Goal: Task Accomplishment & Management: Complete application form

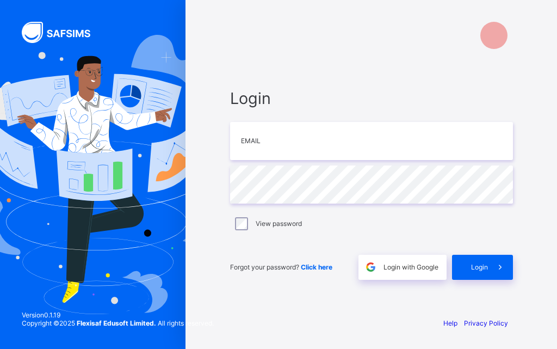
type input "**********"
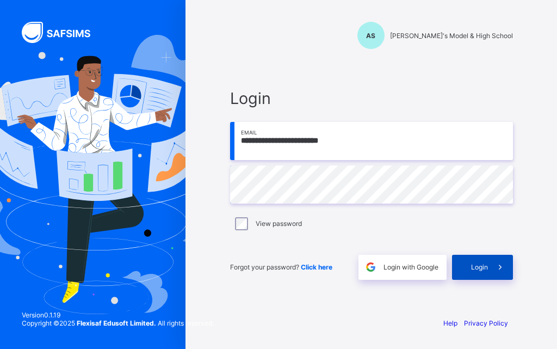
click at [477, 268] on span "Login" at bounding box center [479, 267] width 17 height 8
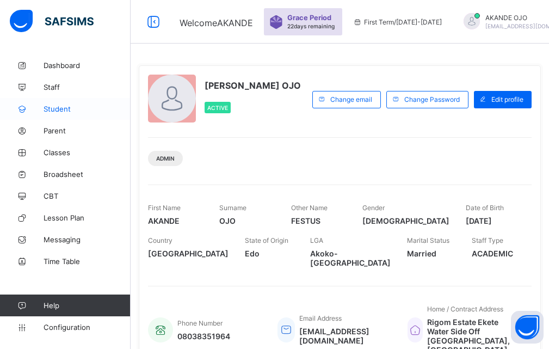
click at [63, 109] on span "Student" at bounding box center [87, 108] width 87 height 9
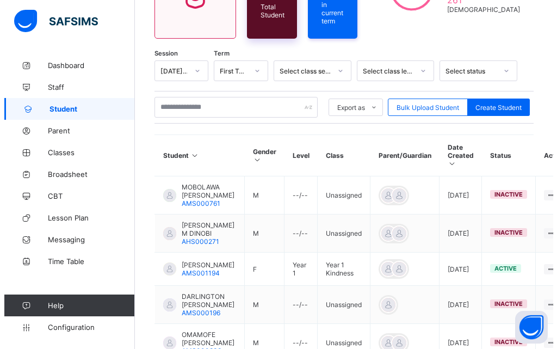
scroll to position [163, 0]
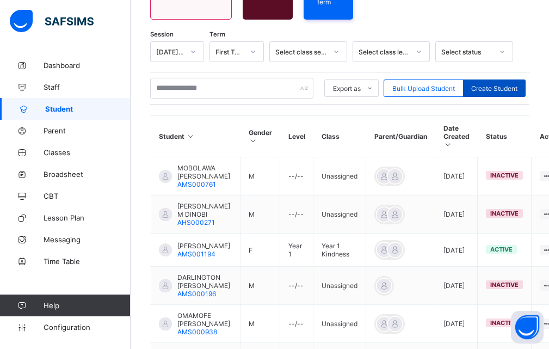
click at [488, 84] on span "Create Student" at bounding box center [494, 88] width 46 height 8
select select "**"
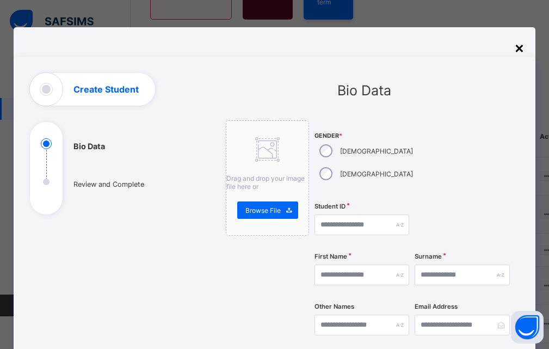
click at [522, 48] on div "×" at bounding box center [519, 47] width 10 height 18
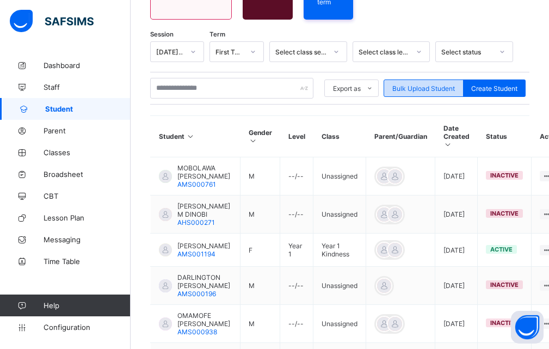
click at [413, 88] on span "Bulk Upload Student" at bounding box center [423, 88] width 63 height 8
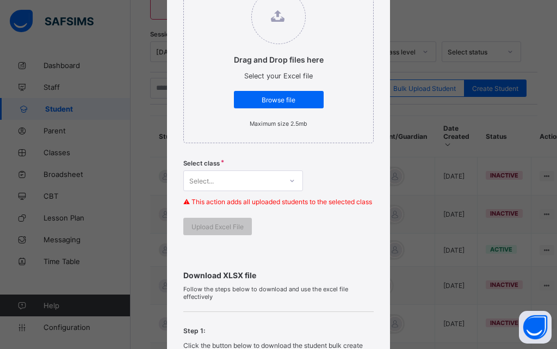
scroll to position [218, 0]
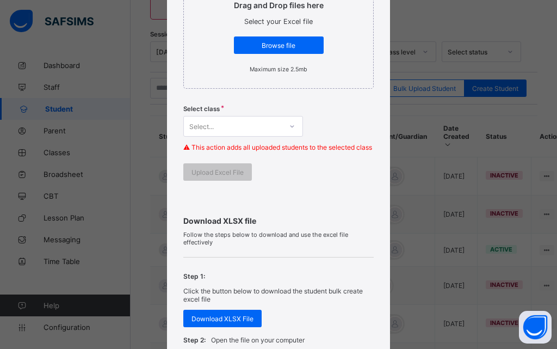
click at [289, 126] on icon at bounding box center [292, 126] width 7 height 11
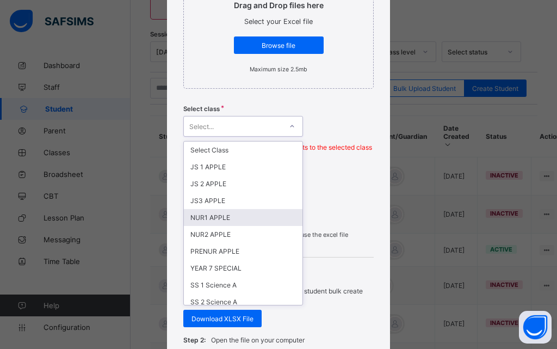
click at [247, 221] on div "NUR1 APPLE" at bounding box center [243, 217] width 119 height 17
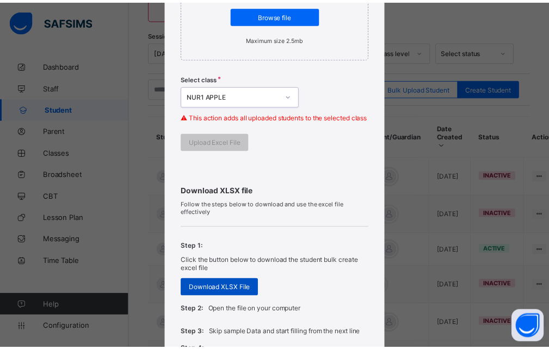
scroll to position [272, 0]
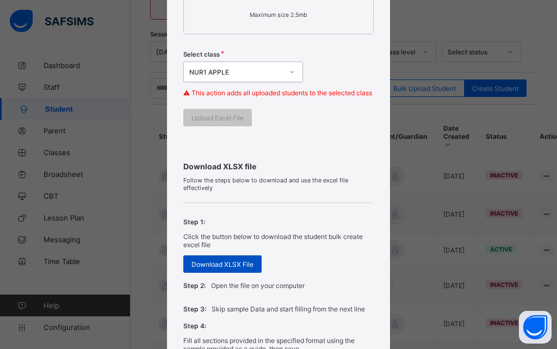
click at [237, 268] on span "Download XLSX File" at bounding box center [222, 264] width 62 height 8
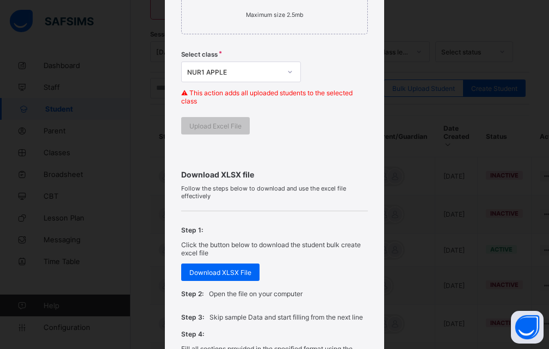
click at [321, 113] on div "Select class NUR1 APPLE ⚠ This action adds all uploaded students to the selecte…" at bounding box center [274, 81] width 187 height 72
click at [73, 108] on div "Bulk Upload Student Upload XLSX File Select your XLSX file from your computer t…" at bounding box center [274, 174] width 549 height 349
click at [65, 108] on div "Bulk Upload Student Upload XLSX File Select your XLSX file from your computer t…" at bounding box center [274, 174] width 549 height 349
click at [319, 161] on div "Download XLSX file Follow the steps below to download and use the excel file ef…" at bounding box center [274, 316] width 187 height 337
click at [527, 321] on button "Open asap" at bounding box center [527, 327] width 33 height 33
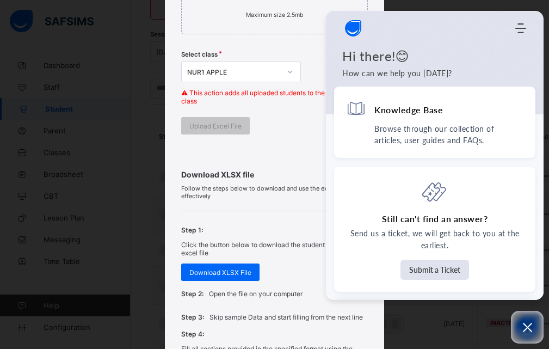
click at [306, 156] on div "Download XLSX file Follow the steps below to download and use the excel file ef…" at bounding box center [274, 316] width 187 height 337
click at [529, 324] on icon "Open asap" at bounding box center [527, 327] width 14 height 14
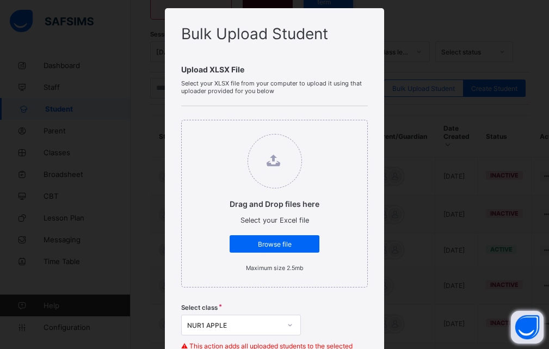
scroll to position [0, 0]
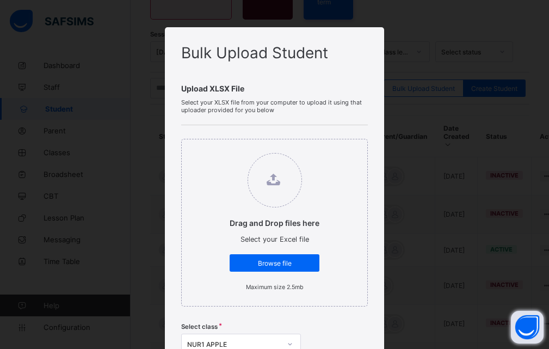
click at [58, 111] on div "Bulk Upload Student Upload XLSX File Select your XLSX file from your computer t…" at bounding box center [274, 174] width 549 height 349
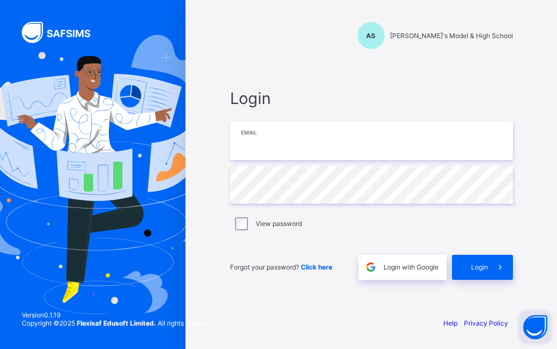
drag, startPoint x: 273, startPoint y: 139, endPoint x: 275, endPoint y: 163, distance: 23.5
click at [273, 141] on input "email" at bounding box center [371, 141] width 283 height 38
type input "**********"
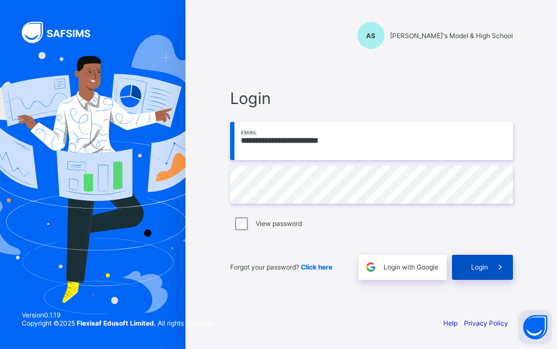
click at [479, 270] on span "Login" at bounding box center [479, 267] width 17 height 8
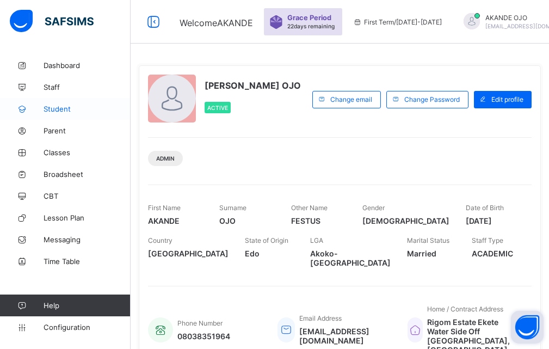
click at [53, 108] on span "Student" at bounding box center [87, 108] width 87 height 9
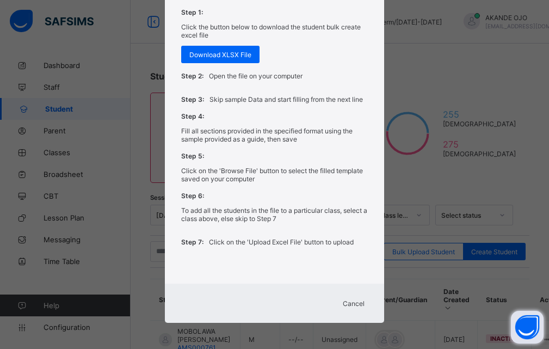
scroll to position [491, 0]
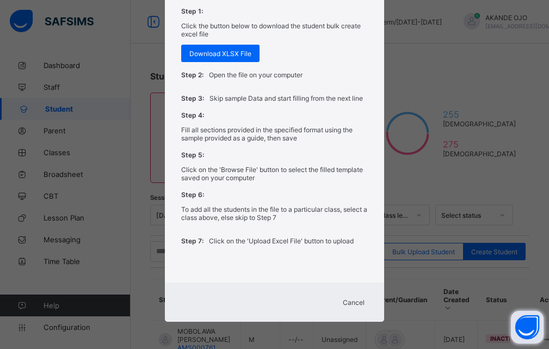
click at [354, 301] on span "Cancel" at bounding box center [354, 302] width 22 height 8
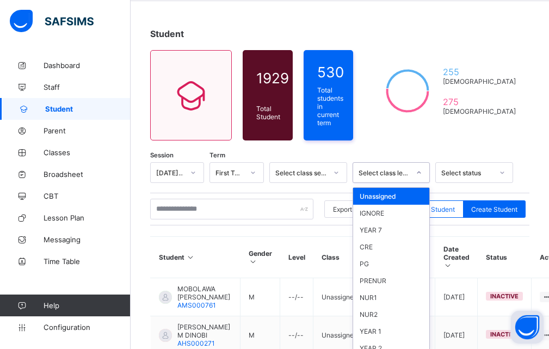
click at [424, 183] on div "option Unassigned focused, 1 of 20. 20 results available. Use Up and Down to ch…" at bounding box center [391, 172] width 78 height 21
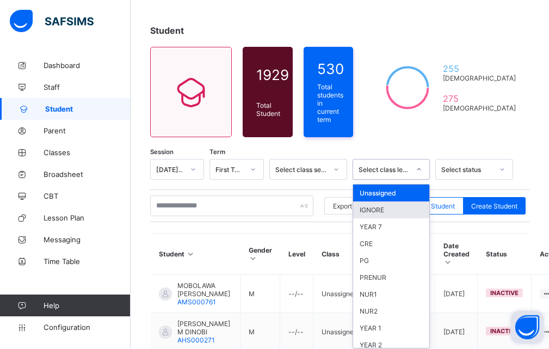
scroll to position [46, 0]
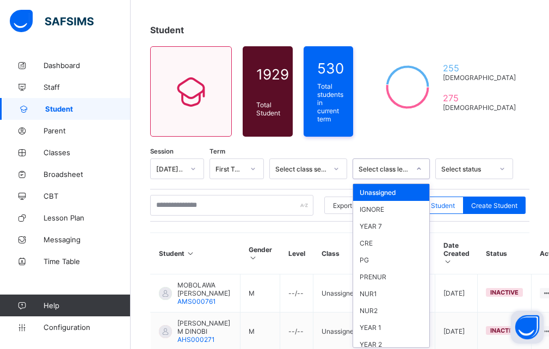
click at [422, 164] on icon at bounding box center [418, 168] width 7 height 11
click at [384, 290] on div "NUR1" at bounding box center [391, 293] width 77 height 17
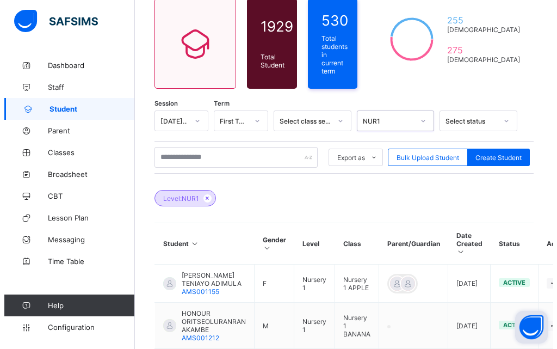
scroll to position [101, 0]
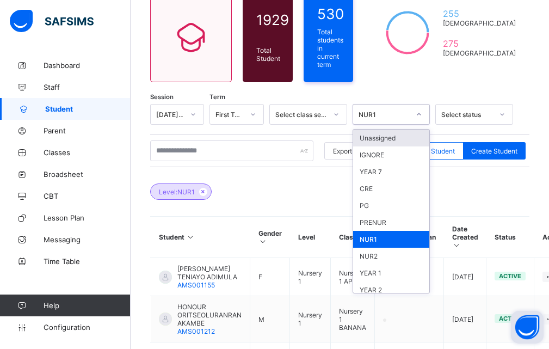
click at [422, 109] on div at bounding box center [419, 114] width 18 height 17
click at [384, 136] on div "Unassigned" at bounding box center [391, 137] width 77 height 17
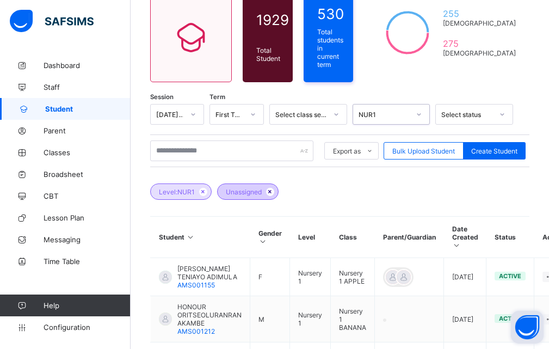
click at [272, 188] on icon at bounding box center [269, 191] width 9 height 7
click at [239, 189] on icon at bounding box center [238, 191] width 9 height 7
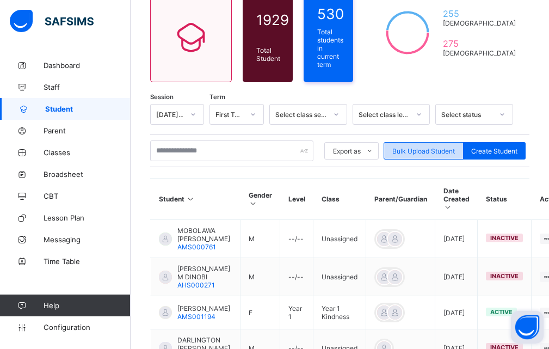
click at [424, 150] on span "Bulk Upload Student" at bounding box center [423, 151] width 63 height 8
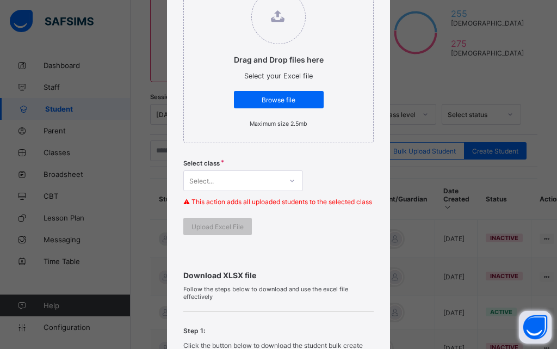
scroll to position [178, 0]
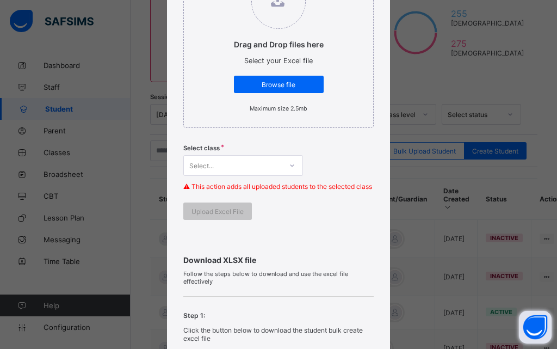
click at [288, 179] on div "Select class Select... ⚠ This action adds all uploaded students to the selected…" at bounding box center [278, 171] width 190 height 64
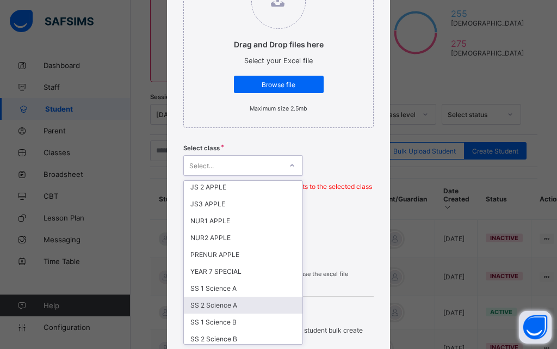
scroll to position [54, 0]
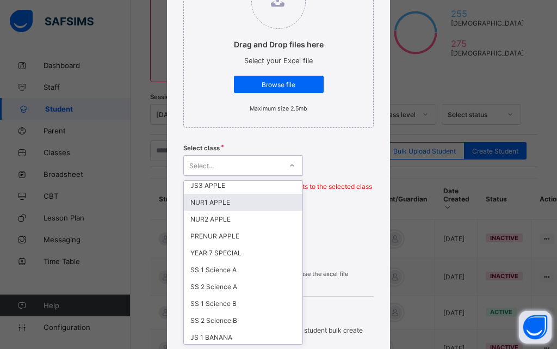
click at [208, 206] on div "NUR1 APPLE" at bounding box center [243, 202] width 119 height 17
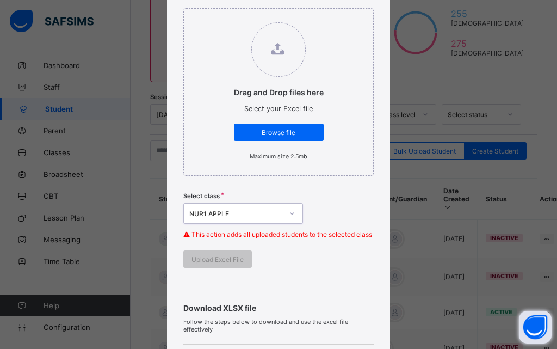
scroll to position [70, 0]
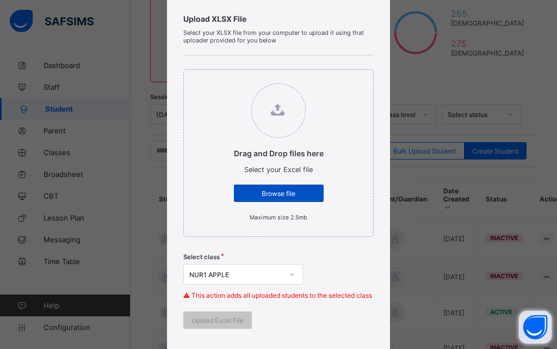
click at [262, 197] on div "Browse file" at bounding box center [279, 192] width 90 height 17
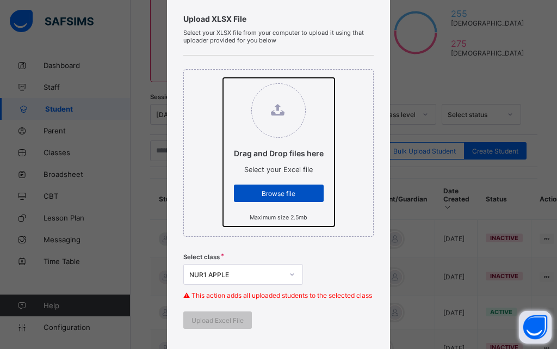
click at [223, 78] on input "Drag and Drop files here Select your Excel file Browse file Maximum size 2.5mb" at bounding box center [223, 78] width 0 height 0
type input "**********"
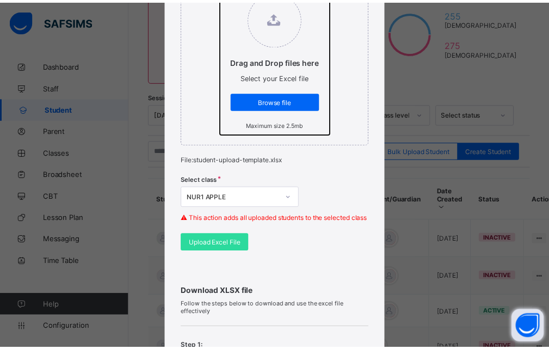
scroll to position [178, 0]
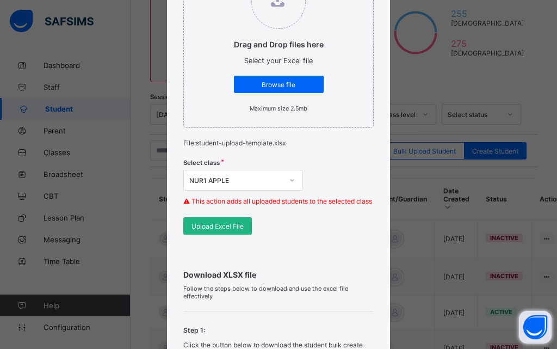
click at [220, 230] on span "Upload Excel File" at bounding box center [217, 226] width 52 height 8
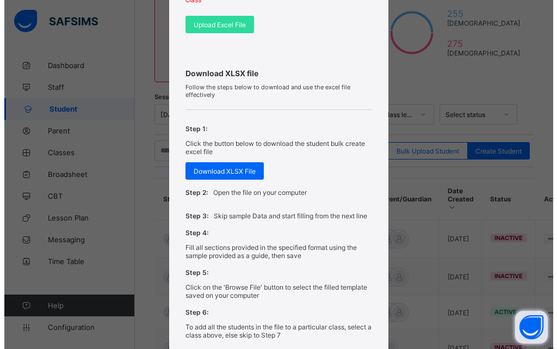
scroll to position [505, 0]
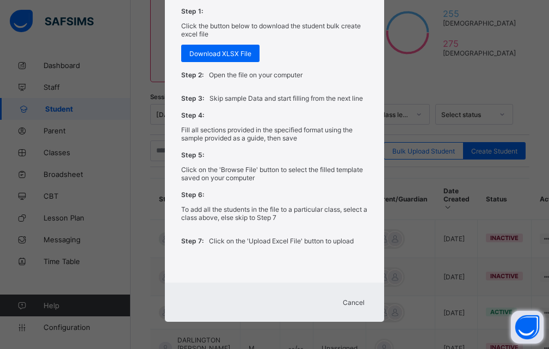
click at [343, 300] on span "Cancel" at bounding box center [354, 302] width 22 height 8
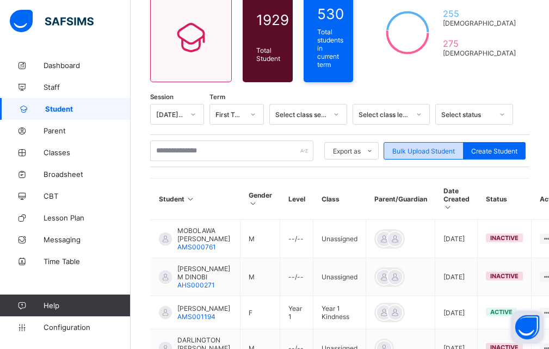
click at [416, 152] on div "Bulk Upload Student" at bounding box center [423, 150] width 80 height 17
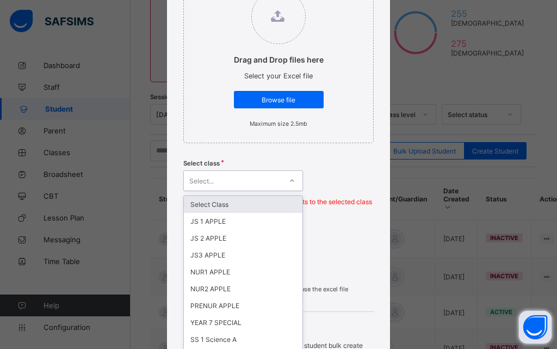
click at [240, 180] on div "option Select Class focused, 1 of 55. 55 results available. Use Up and Down to …" at bounding box center [243, 180] width 120 height 21
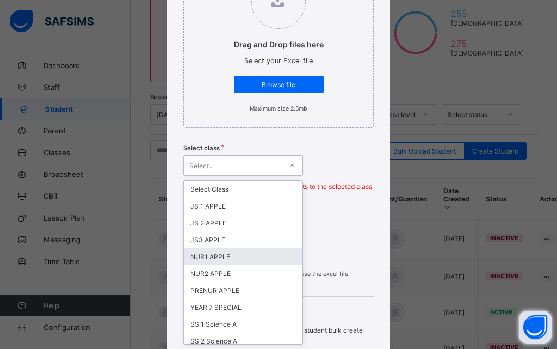
click at [210, 255] on div "NUR1 APPLE" at bounding box center [243, 256] width 119 height 17
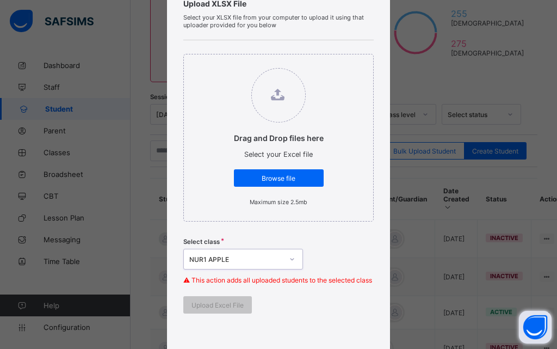
scroll to position [70, 0]
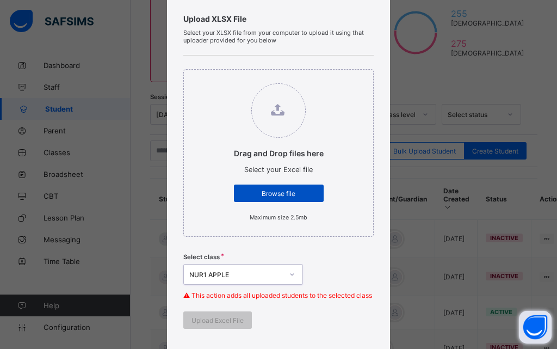
click at [281, 194] on span "Browse file" at bounding box center [278, 193] width 73 height 8
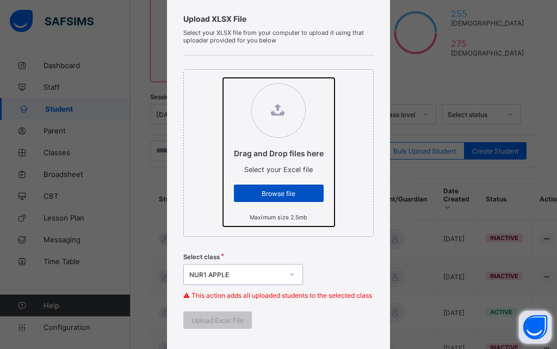
click at [223, 78] on input "Drag and Drop files here Select your Excel file Browse file Maximum size 2.5mb" at bounding box center [223, 78] width 0 height 0
type input "**********"
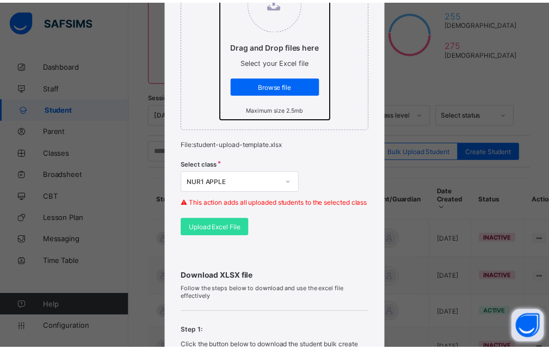
scroll to position [178, 0]
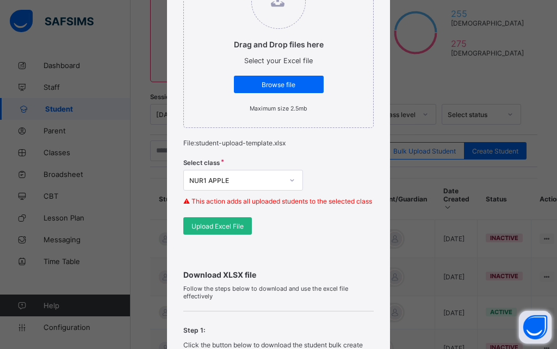
click at [229, 234] on div "Upload Excel File" at bounding box center [217, 225] width 69 height 17
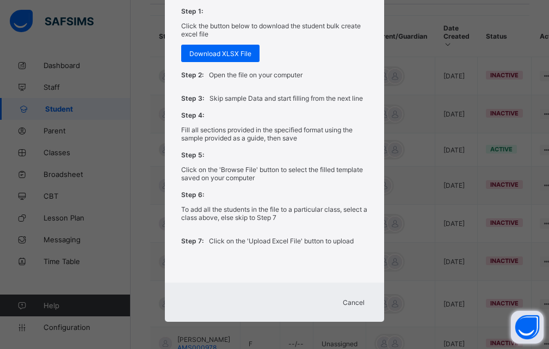
scroll to position [264, 0]
click at [351, 301] on span "Cancel" at bounding box center [354, 302] width 22 height 8
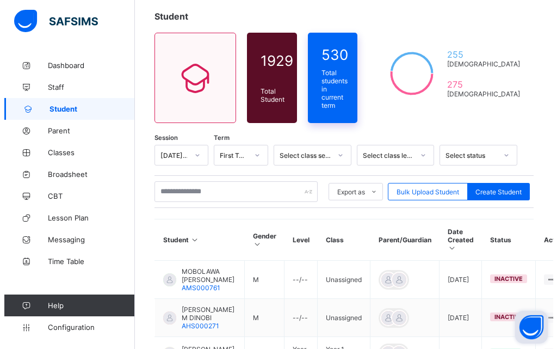
scroll to position [46, 0]
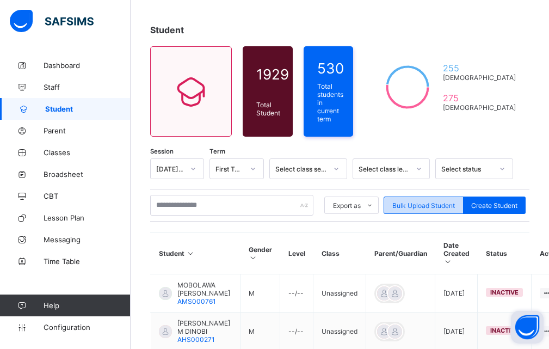
click at [421, 202] on span "Bulk Upload Student" at bounding box center [423, 205] width 63 height 8
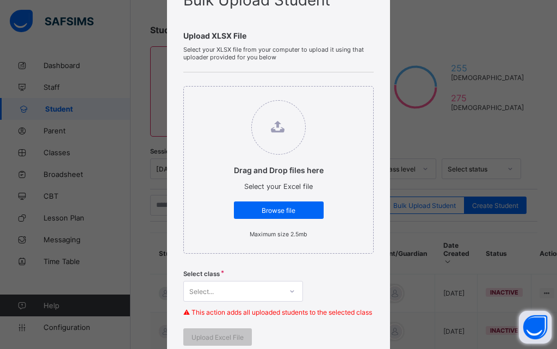
scroll to position [163, 0]
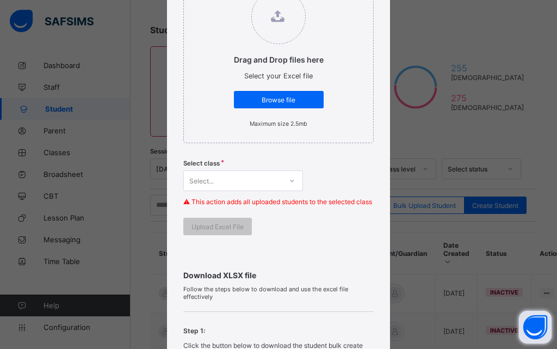
click at [266, 182] on div "Select..." at bounding box center [243, 180] width 120 height 21
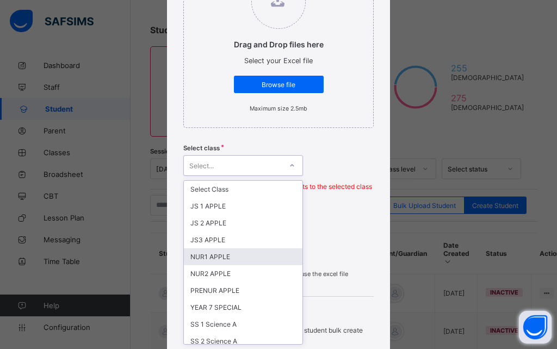
click at [212, 259] on div "NUR1 APPLE" at bounding box center [243, 256] width 119 height 17
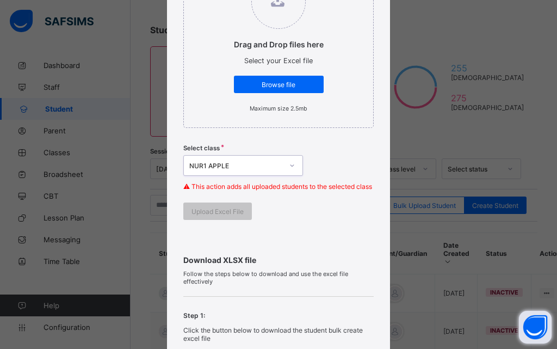
click at [286, 86] on span "Browse file" at bounding box center [278, 84] width 73 height 8
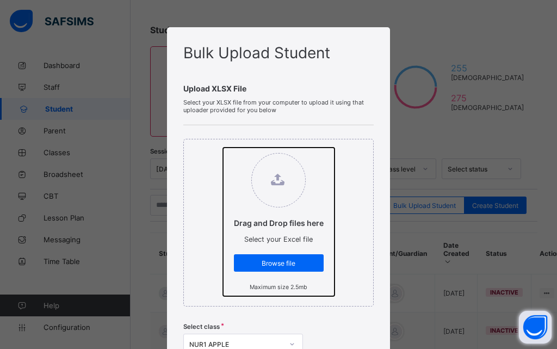
type input "**********"
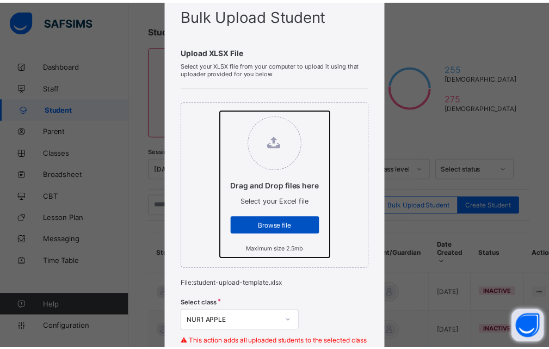
scroll to position [109, 0]
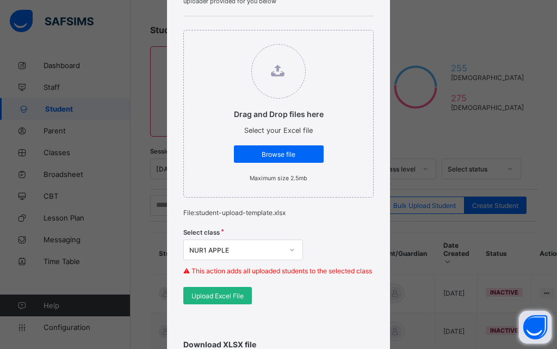
click at [218, 300] on span "Upload Excel File" at bounding box center [217, 295] width 52 height 8
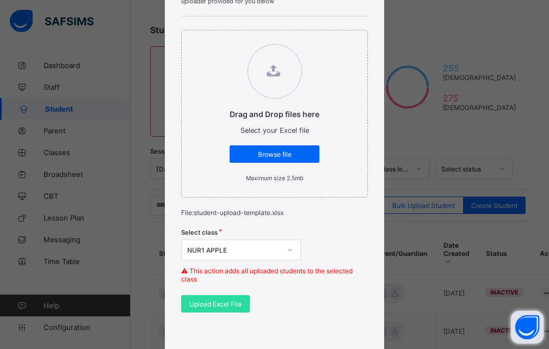
scroll to position [163, 0]
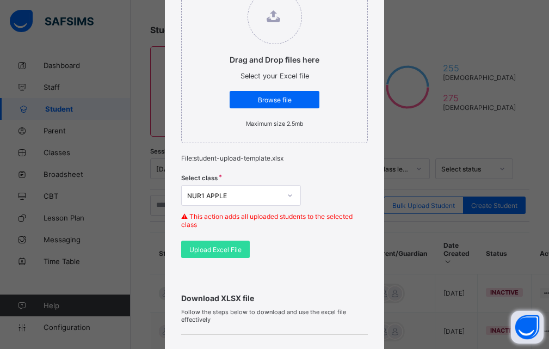
click at [447, 138] on div "Bulk Upload Student Upload XLSX File Select your XLSX file from your computer t…" at bounding box center [274, 174] width 549 height 349
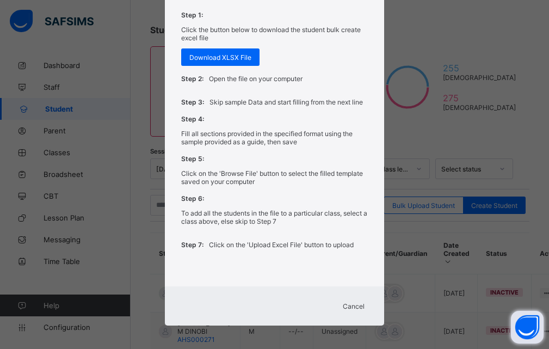
scroll to position [505, 0]
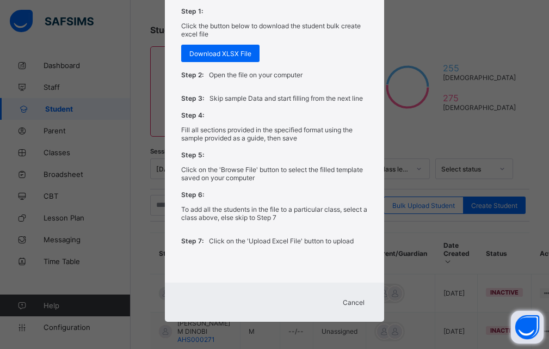
click at [345, 302] on span "Cancel" at bounding box center [354, 302] width 22 height 8
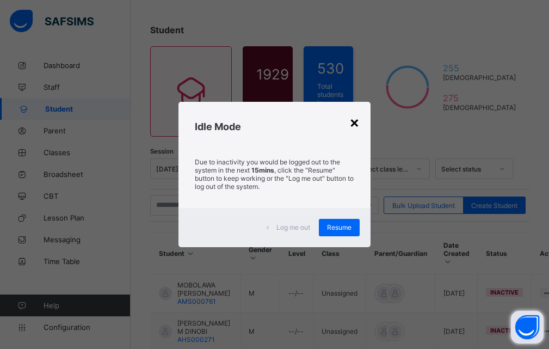
click at [353, 124] on div "×" at bounding box center [354, 122] width 10 height 18
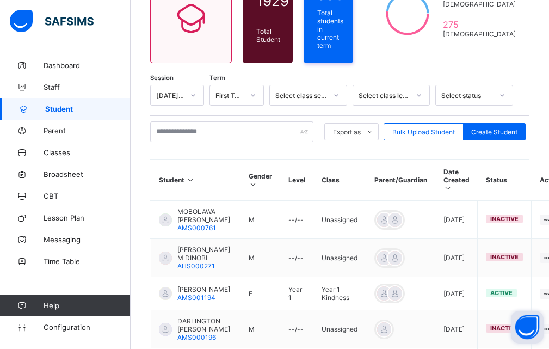
scroll to position [101, 0]
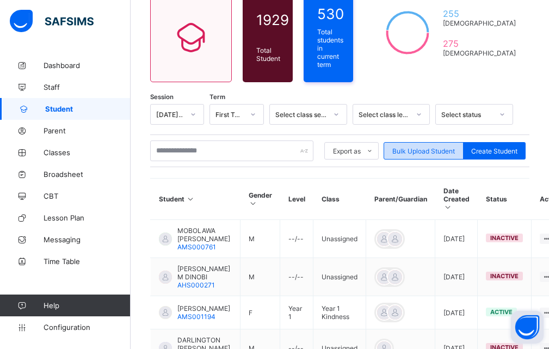
click at [435, 142] on div "Bulk Upload Student" at bounding box center [423, 150] width 80 height 17
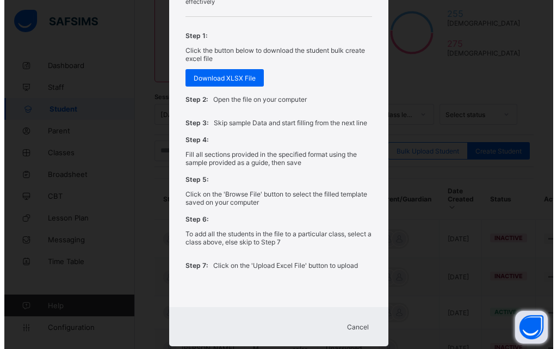
scroll to position [489, 0]
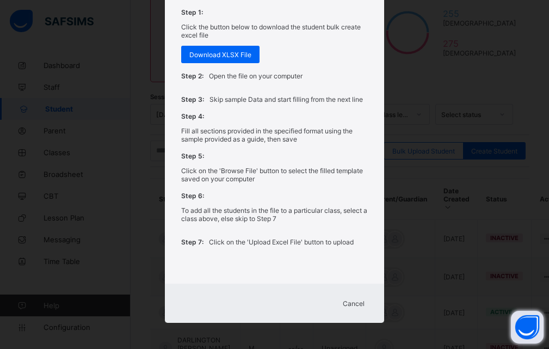
click at [344, 301] on span "Cancel" at bounding box center [354, 303] width 22 height 8
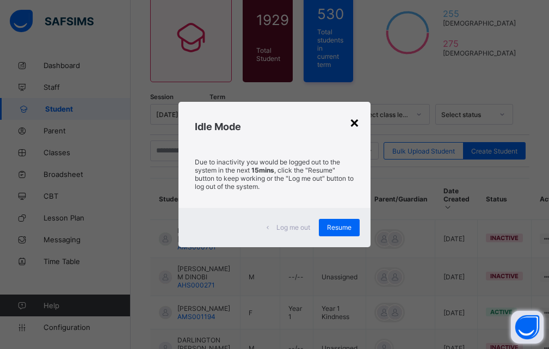
click at [357, 120] on div "×" at bounding box center [354, 122] width 10 height 18
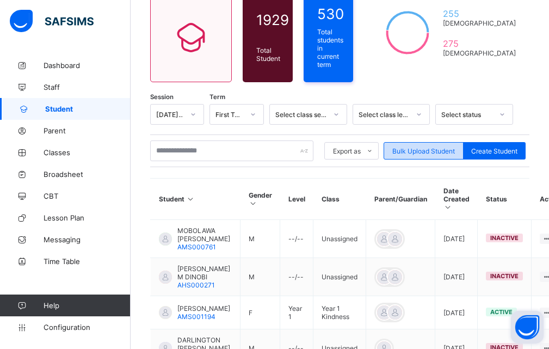
click at [413, 148] on span "Bulk Upload Student" at bounding box center [423, 151] width 63 height 8
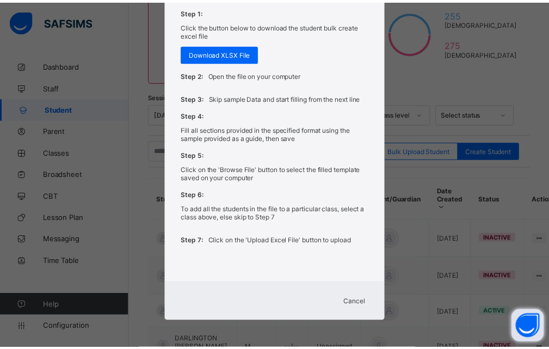
scroll to position [491, 0]
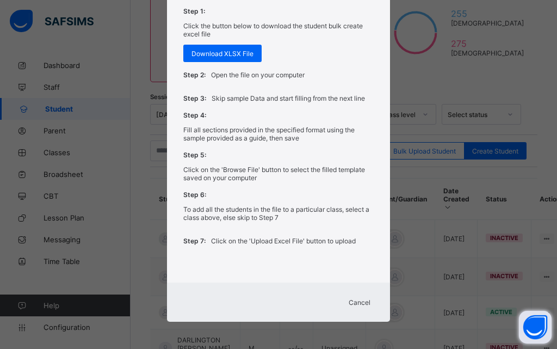
click at [355, 302] on span "Cancel" at bounding box center [360, 302] width 22 height 8
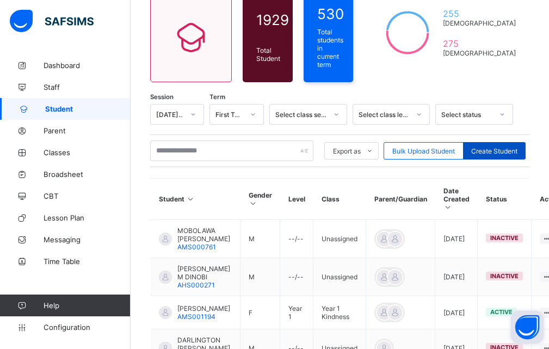
click at [511, 151] on span "Create Student" at bounding box center [494, 151] width 46 height 8
select select "**"
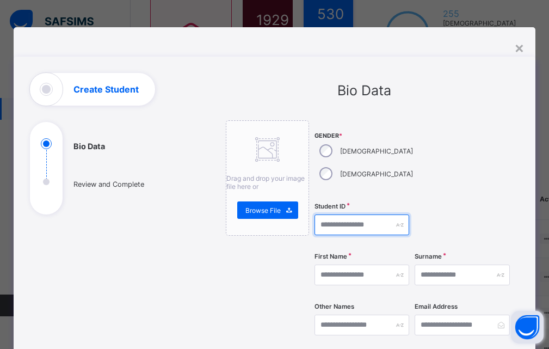
click at [344, 214] on input "text" at bounding box center [361, 224] width 95 height 21
type input "*********"
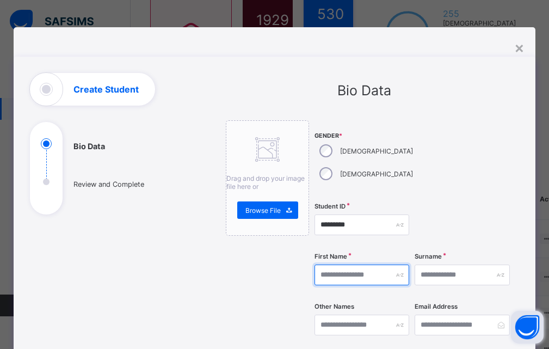
click at [325, 264] on input "text" at bounding box center [361, 274] width 95 height 21
type input "**********"
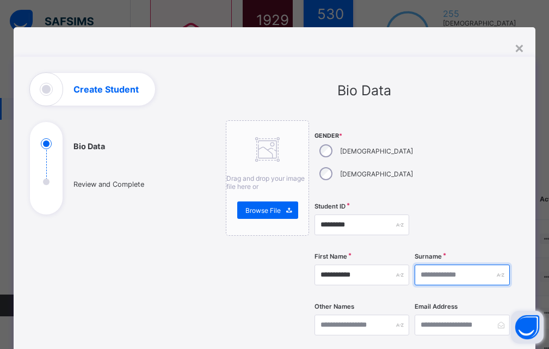
click at [433, 264] on input "text" at bounding box center [461, 274] width 95 height 21
type input "*********"
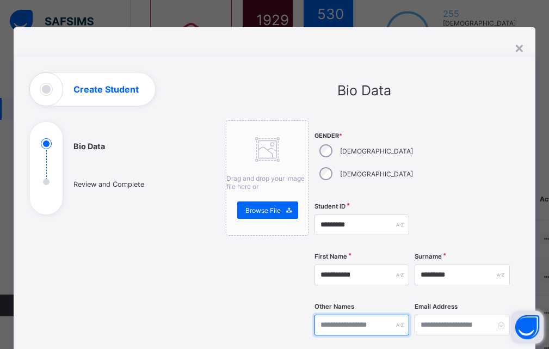
click at [336, 314] on input "text" at bounding box center [361, 324] width 95 height 21
type input "**********"
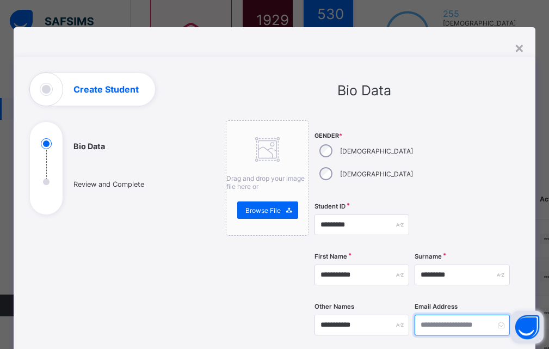
click at [467, 314] on input "email" at bounding box center [461, 324] width 95 height 21
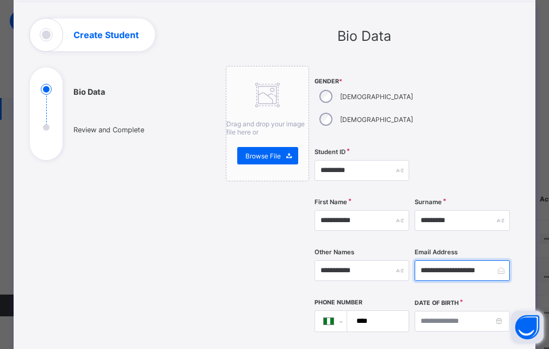
scroll to position [109, 0]
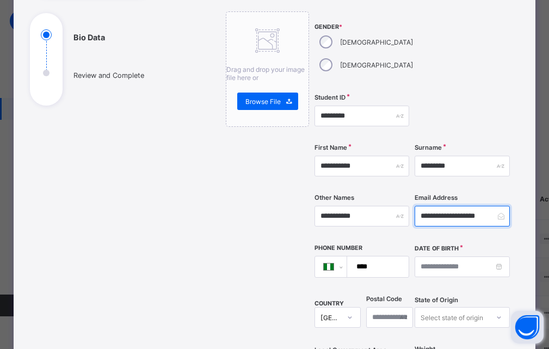
type input "**********"
click at [359, 256] on input "****" at bounding box center [376, 266] width 53 height 21
click at [369, 256] on input "****" at bounding box center [376, 266] width 53 height 21
type input "**********"
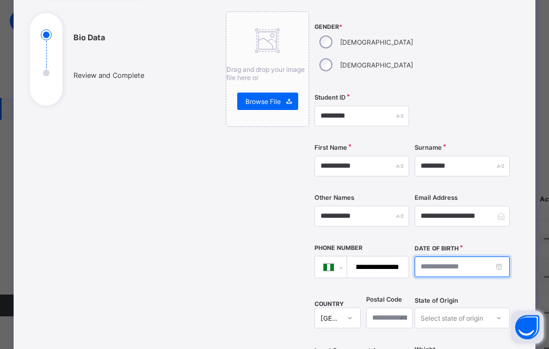
scroll to position [0, 0]
click at [431, 256] on input at bounding box center [461, 266] width 95 height 21
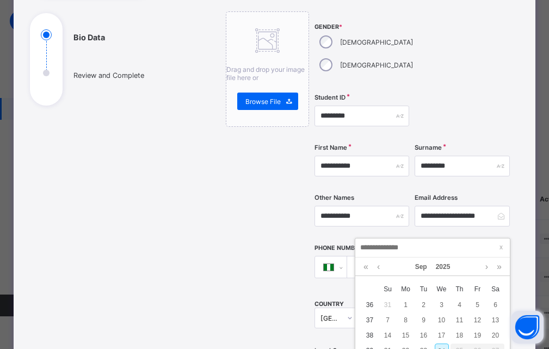
type input "**********"
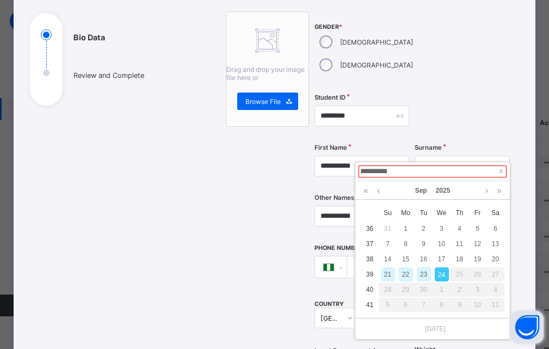
scroll to position [209, 0]
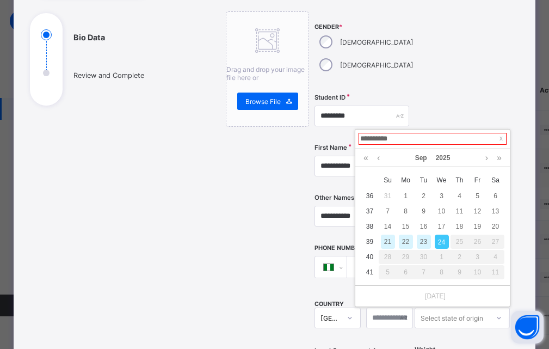
type input "**********"
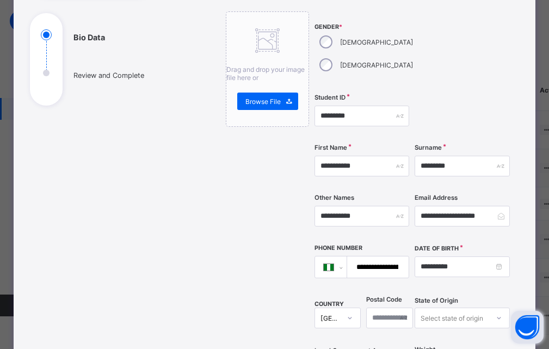
click at [280, 235] on div "Drag and drop your image file here or Browse File" at bounding box center [267, 322] width 83 height 622
click at [446, 256] on input "**********" at bounding box center [461, 266] width 95 height 21
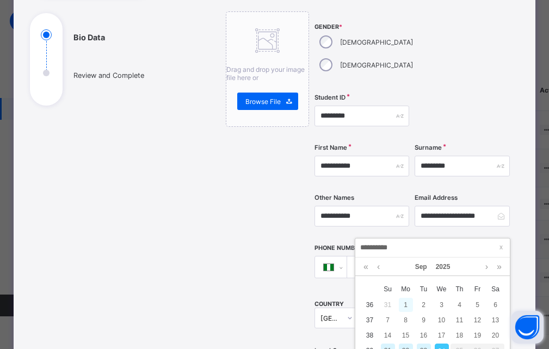
click at [404, 302] on div "1" at bounding box center [406, 304] width 14 height 14
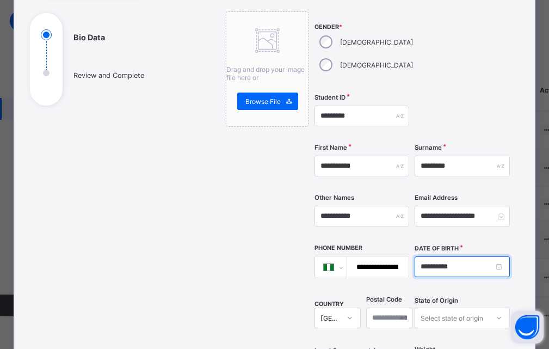
click at [444, 256] on input "**********" at bounding box center [461, 266] width 95 height 21
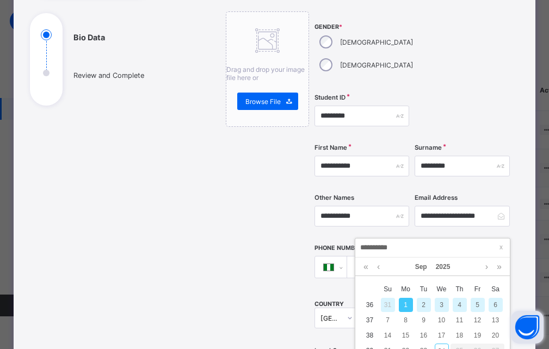
type input "**********"
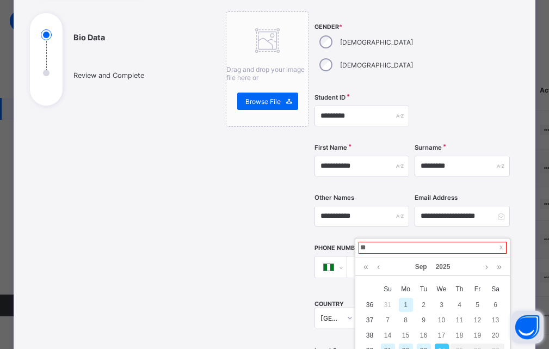
type input "*"
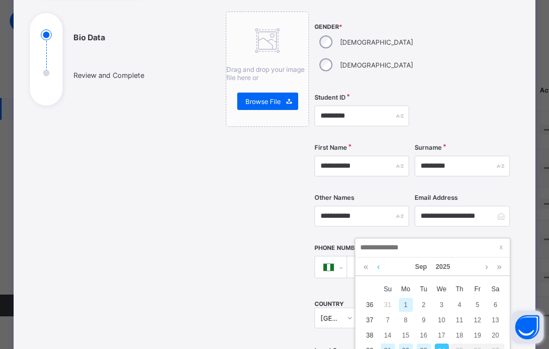
type input "**********"
click at [377, 265] on link at bounding box center [378, 266] width 8 height 18
click at [378, 263] on link at bounding box center [378, 266] width 8 height 18
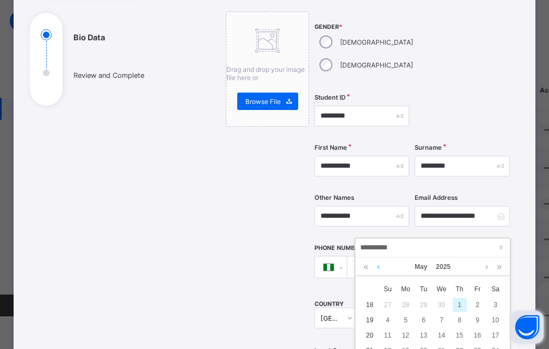
click at [378, 263] on link at bounding box center [378, 266] width 8 height 18
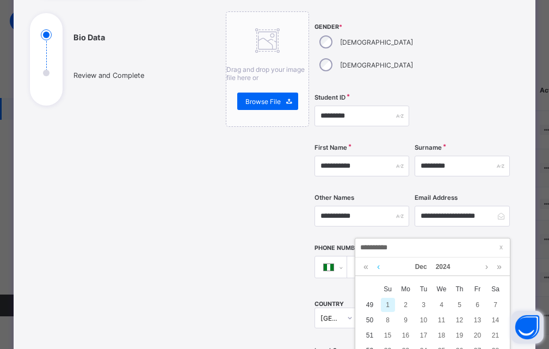
click at [378, 263] on link at bounding box center [378, 266] width 8 height 18
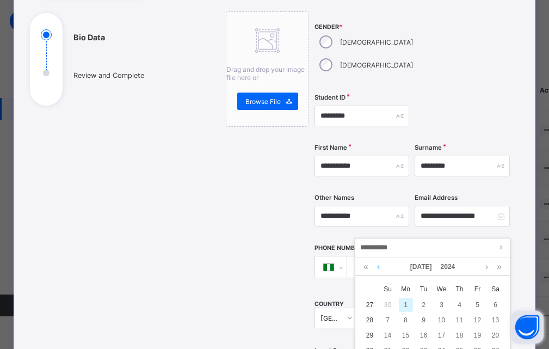
click at [378, 263] on link at bounding box center [378, 266] width 8 height 18
click at [379, 263] on link at bounding box center [378, 266] width 8 height 18
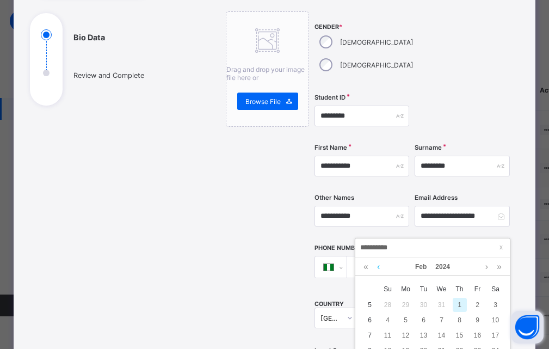
click at [379, 262] on link at bounding box center [378, 266] width 8 height 18
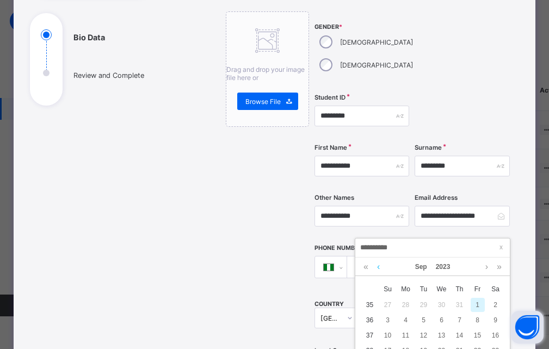
click at [379, 262] on link at bounding box center [378, 266] width 8 height 18
click at [379, 260] on link at bounding box center [378, 266] width 8 height 18
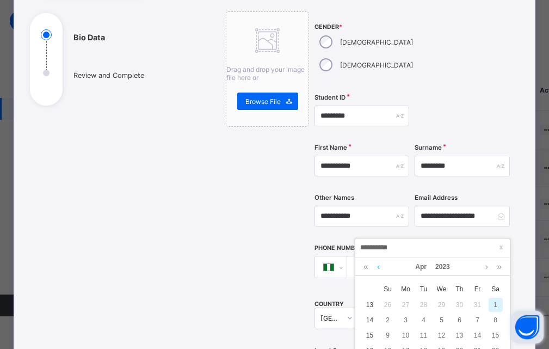
click at [379, 260] on link at bounding box center [378, 266] width 8 height 18
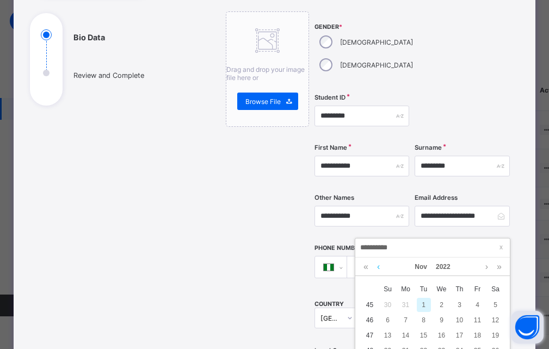
click at [379, 260] on link at bounding box center [378, 266] width 8 height 18
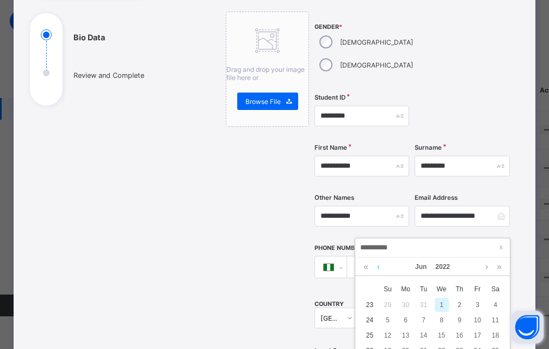
click at [379, 260] on link at bounding box center [378, 266] width 8 height 18
click at [406, 336] on div "16" at bounding box center [406, 335] width 14 height 14
type input "**********"
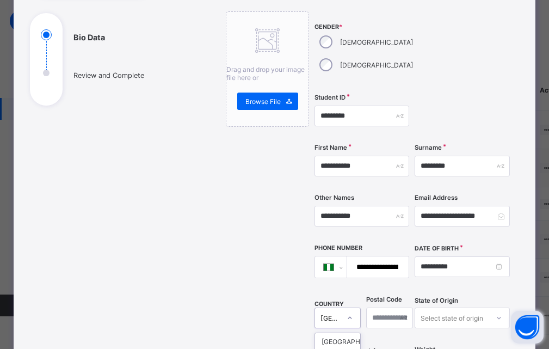
click at [339, 307] on div "option [GEOGRAPHIC_DATA] focused, 6 of 250. 250 results available. Use Up and D…" at bounding box center [337, 317] width 46 height 21
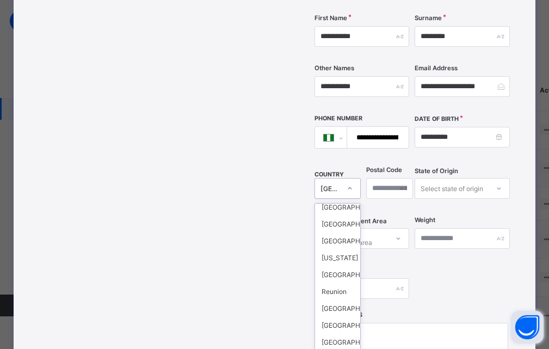
scroll to position [3045, 0]
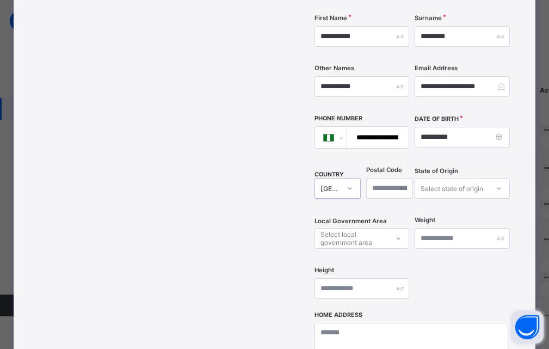
click at [333, 184] on div "[GEOGRAPHIC_DATA]" at bounding box center [330, 188] width 20 height 8
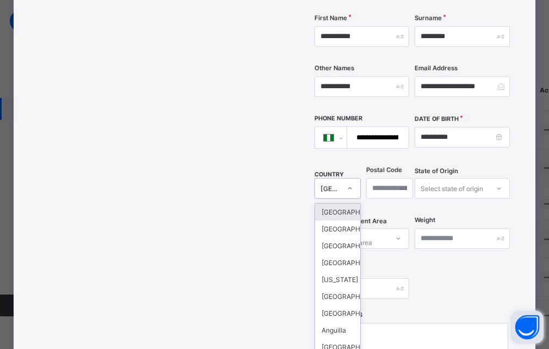
click at [348, 183] on icon at bounding box center [349, 188] width 7 height 11
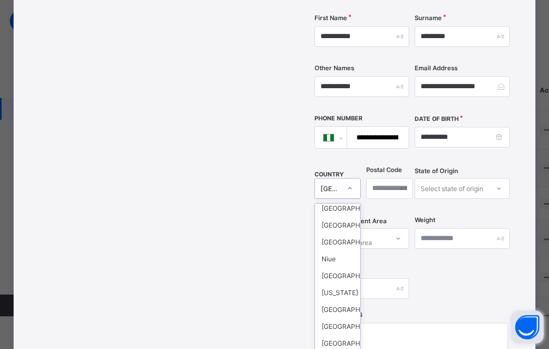
scroll to position [2882, 0]
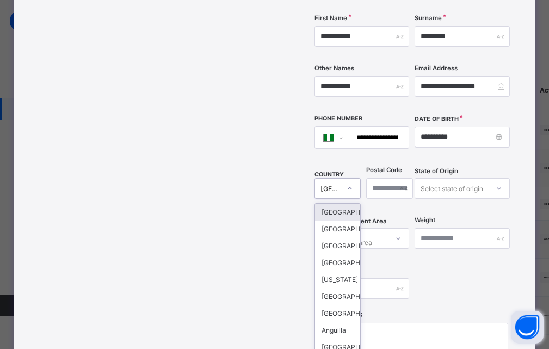
click at [335, 184] on div "[GEOGRAPHIC_DATA]" at bounding box center [330, 188] width 20 height 8
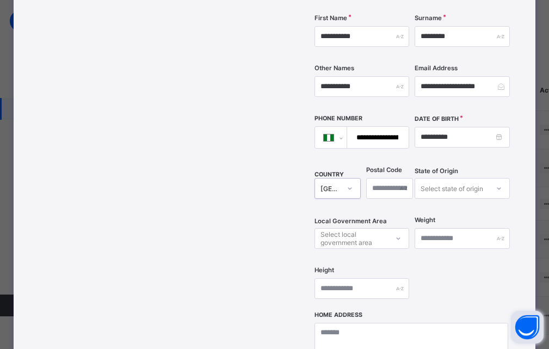
click at [339, 178] on div at bounding box center [349, 188] width 21 height 20
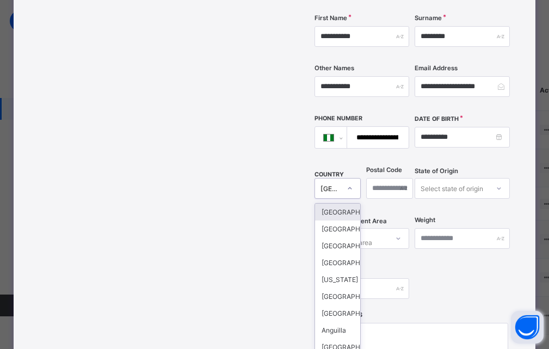
click at [339, 178] on div at bounding box center [349, 188] width 21 height 20
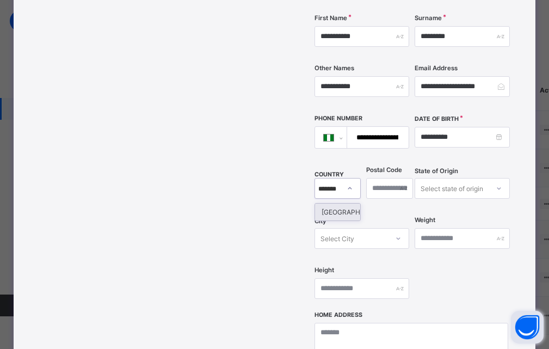
scroll to position [0, 7]
type input "*******"
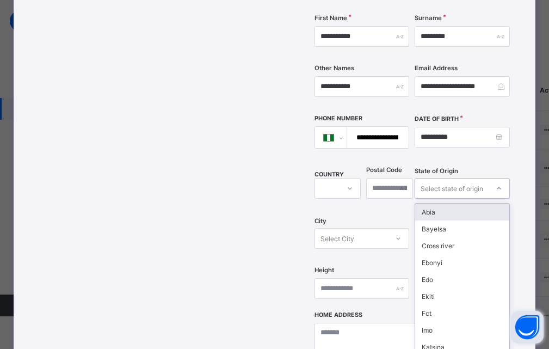
scroll to position [0, 0]
click at [500, 183] on icon at bounding box center [498, 188] width 7 height 11
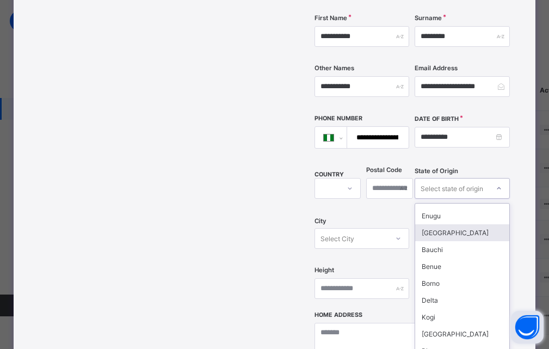
scroll to position [461, 0]
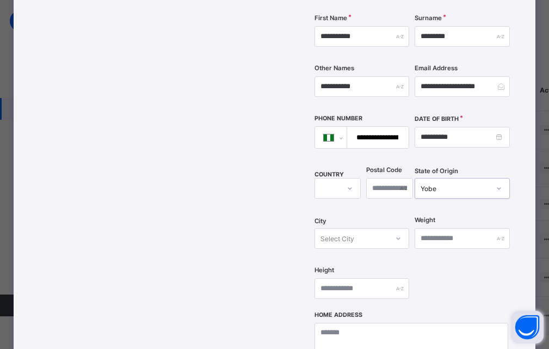
click at [500, 183] on icon at bounding box center [498, 188] width 7 height 11
click at [450, 184] on div "Yobe" at bounding box center [454, 188] width 69 height 8
type input "*"
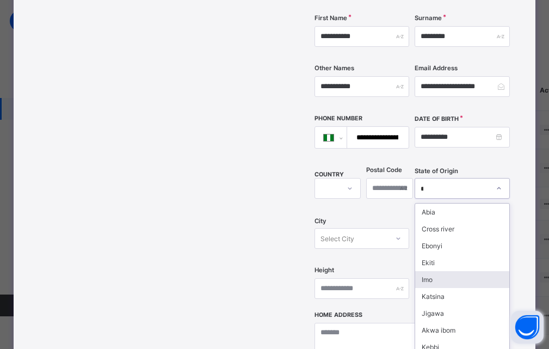
click at [422, 271] on div "Imo" at bounding box center [462, 279] width 94 height 17
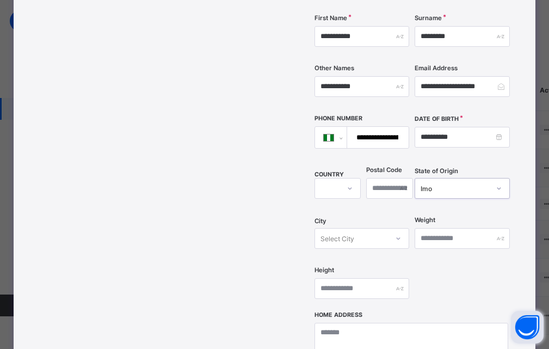
scroll to position [293, 0]
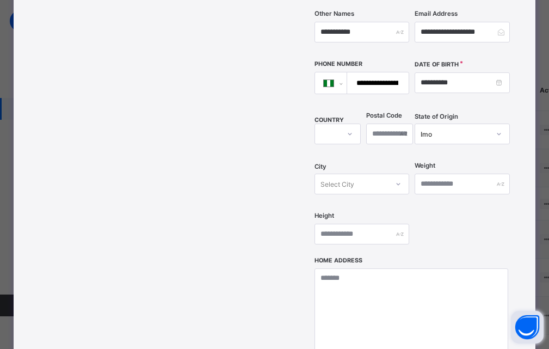
click at [369, 256] on div "Home Address" at bounding box center [411, 323] width 194 height 134
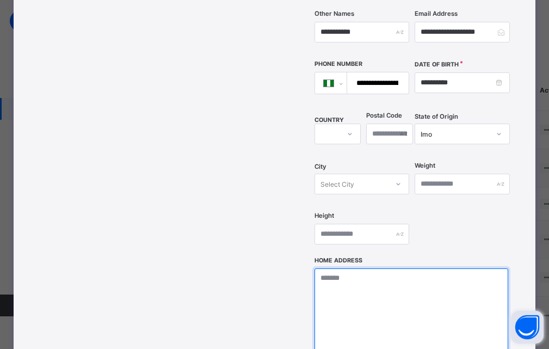
click at [346, 268] on textarea at bounding box center [411, 322] width 194 height 109
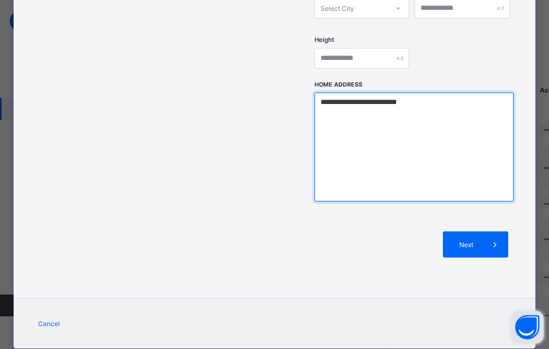
scroll to position [472, 0]
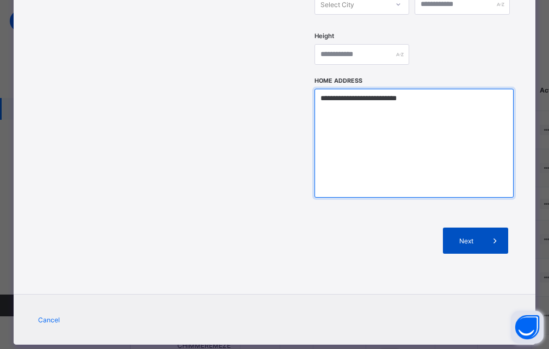
type textarea "**********"
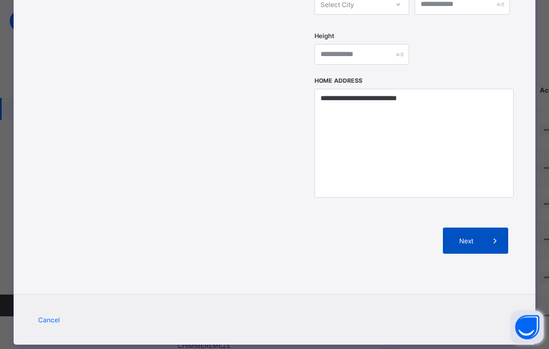
click at [494, 235] on icon at bounding box center [495, 240] width 12 height 11
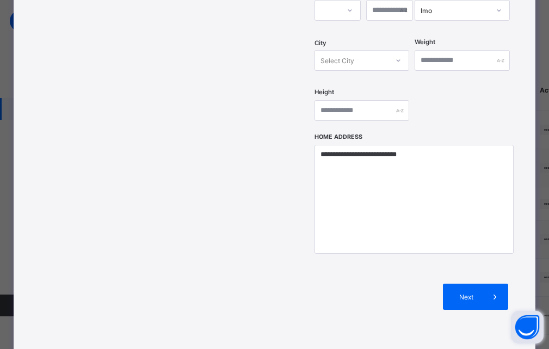
scroll to position [435, 0]
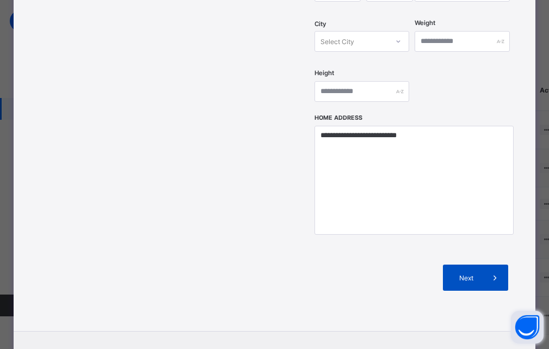
click at [492, 272] on icon at bounding box center [495, 277] width 12 height 11
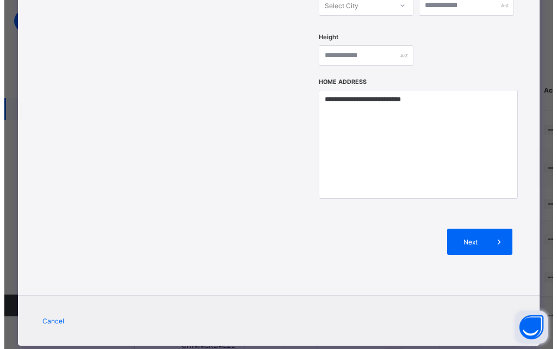
scroll to position [472, 0]
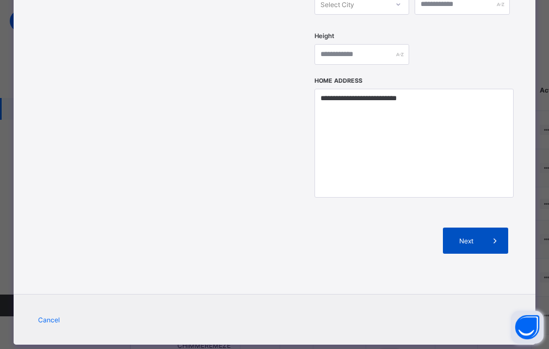
click at [479, 237] on span "Next" at bounding box center [466, 241] width 31 height 8
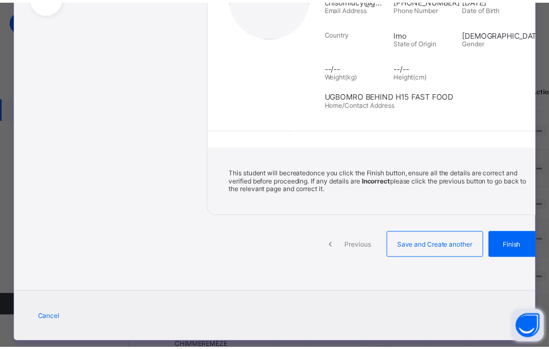
scroll to position [218, 0]
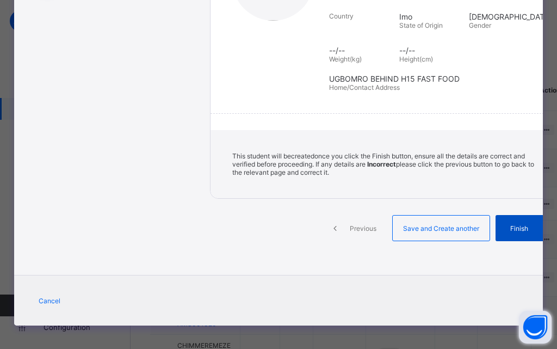
click at [535, 228] on span at bounding box center [548, 228] width 26 height 26
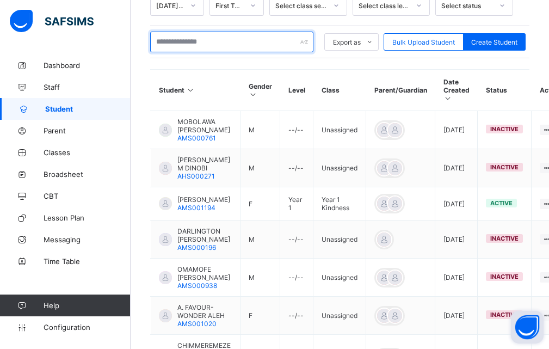
click at [181, 43] on input "text" at bounding box center [231, 42] width 163 height 21
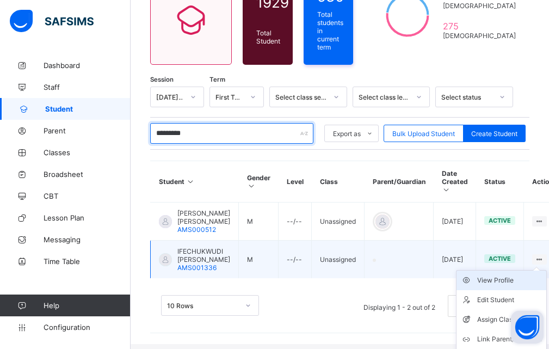
scroll to position [139, 0]
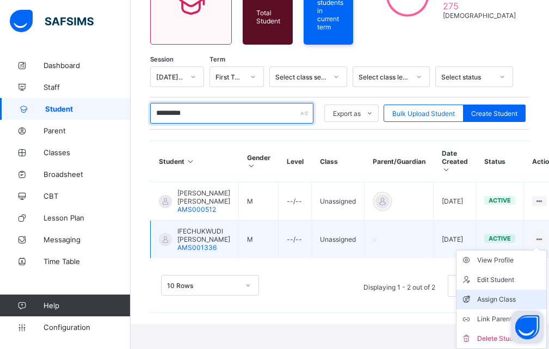
type input "*********"
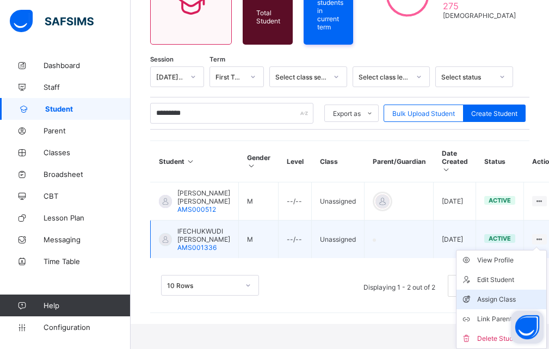
click at [499, 300] on div "Assign Class" at bounding box center [509, 299] width 65 height 11
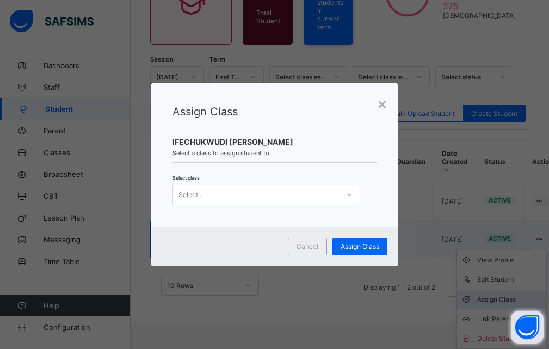
scroll to position [118, 0]
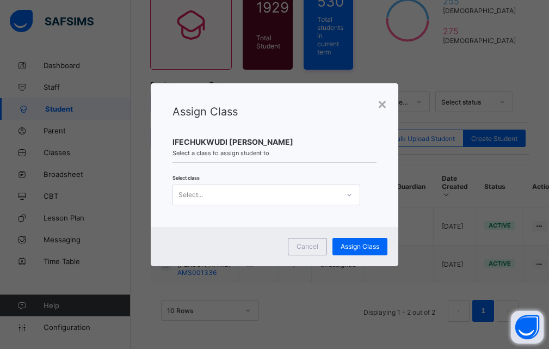
click at [227, 172] on div "Assign Class IFECHUKWUDI [PERSON_NAME] Select a class to assign student to Sele…" at bounding box center [274, 155] width 247 height 144
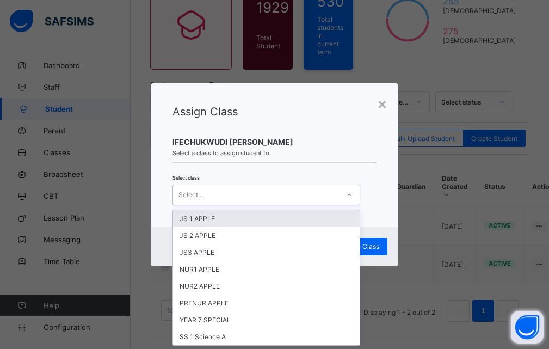
scroll to position [0, 0]
click at [194, 197] on div "Select..." at bounding box center [190, 194] width 24 height 21
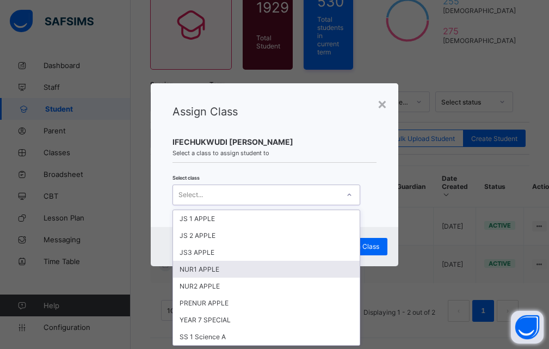
click at [198, 271] on div "NUR1 APPLE" at bounding box center [266, 268] width 186 height 17
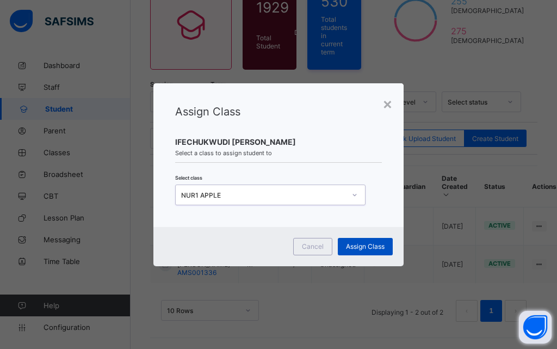
click at [360, 246] on span "Assign Class" at bounding box center [365, 246] width 39 height 8
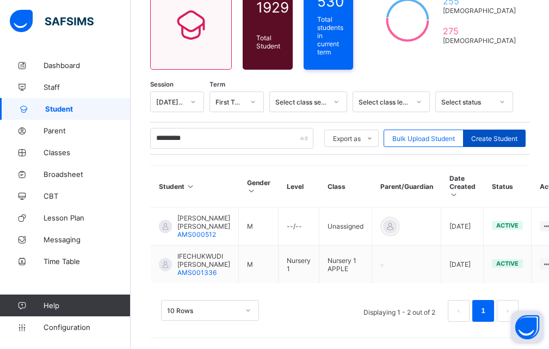
click at [489, 134] on span "Create Student" at bounding box center [494, 138] width 46 height 8
select select "**"
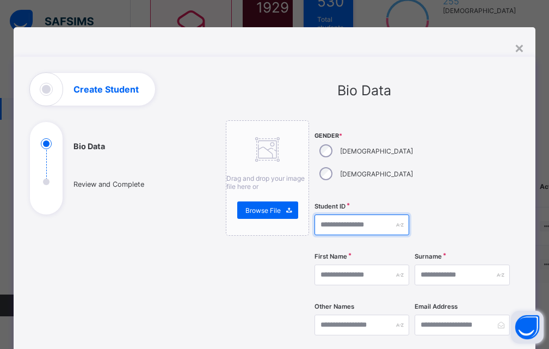
click at [350, 214] on input "text" at bounding box center [361, 224] width 95 height 21
type input "*********"
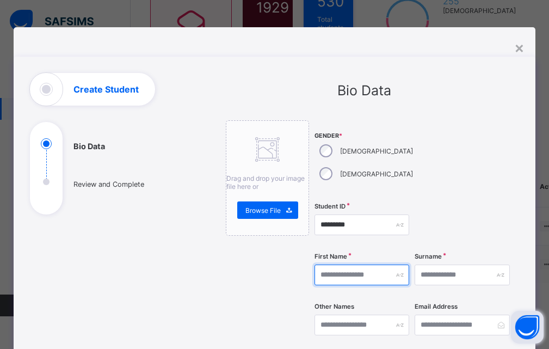
click at [328, 264] on input "text" at bounding box center [361, 274] width 95 height 21
type input "****"
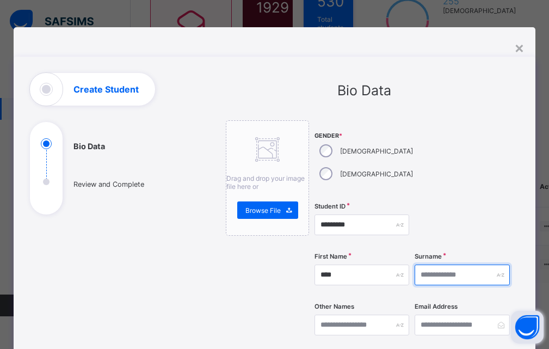
click at [450, 264] on input "text" at bounding box center [461, 274] width 95 height 21
type input "*******"
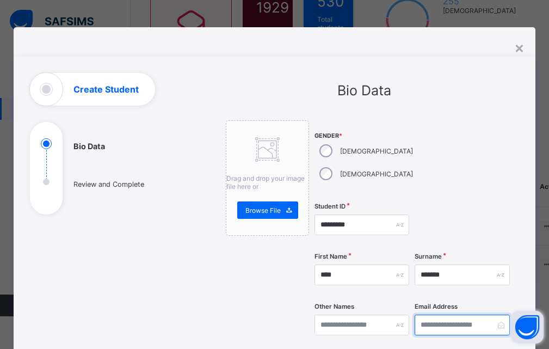
click at [447, 314] on input "email" at bounding box center [461, 324] width 95 height 21
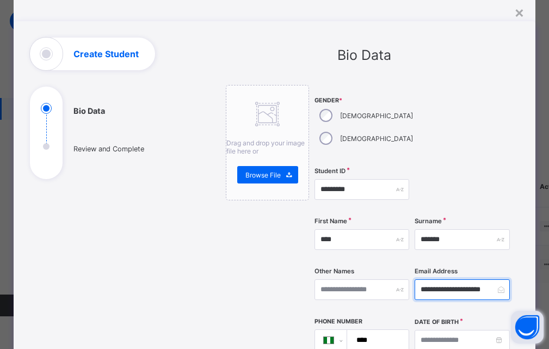
scroll to position [54, 0]
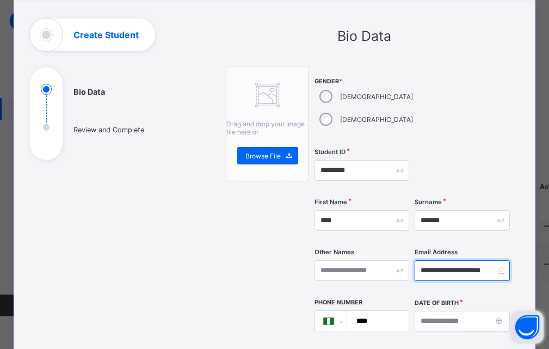
type input "**********"
click at [377, 311] on input "****" at bounding box center [376, 321] width 53 height 21
type input "**********"
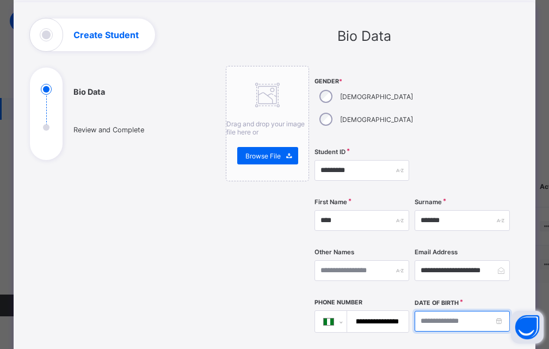
scroll to position [0, 0]
click at [446, 311] on input at bounding box center [461, 321] width 95 height 21
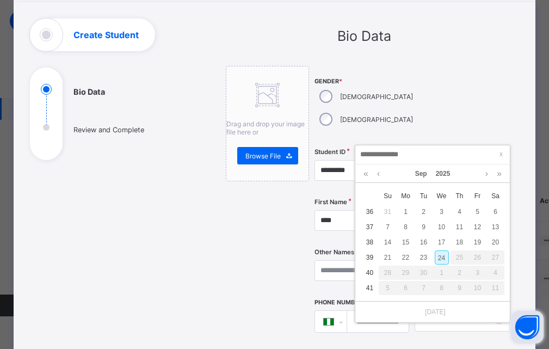
scroll to position [118, 0]
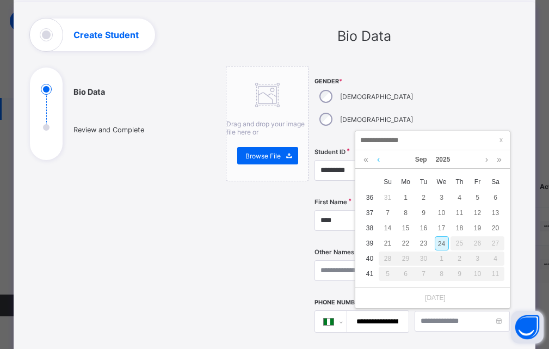
click at [379, 153] on link at bounding box center [378, 159] width 8 height 18
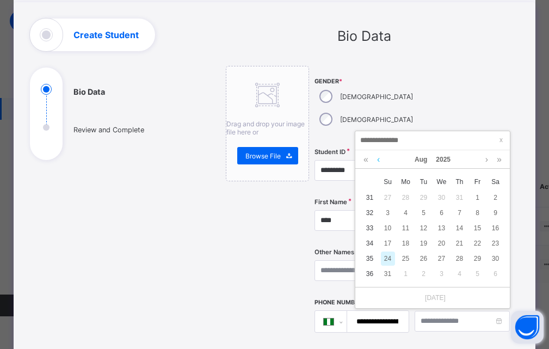
click at [379, 153] on link at bounding box center [378, 159] width 8 height 18
click at [379, 152] on link at bounding box center [378, 159] width 8 height 18
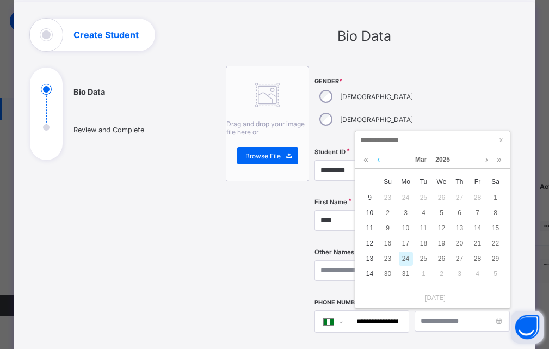
click at [379, 152] on link at bounding box center [378, 159] width 8 height 18
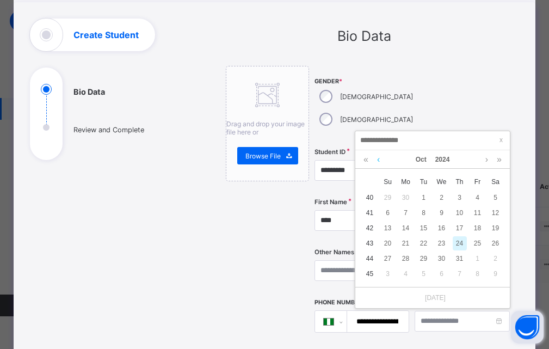
click at [379, 152] on link at bounding box center [378, 159] width 8 height 18
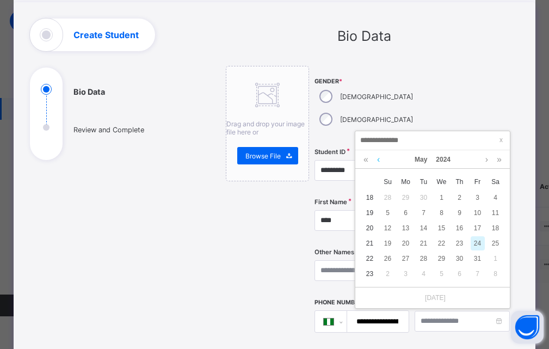
click at [379, 152] on link at bounding box center [378, 159] width 8 height 18
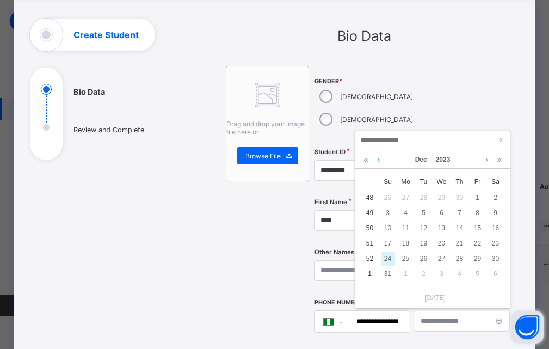
click at [379, 152] on link at bounding box center [378, 159] width 8 height 18
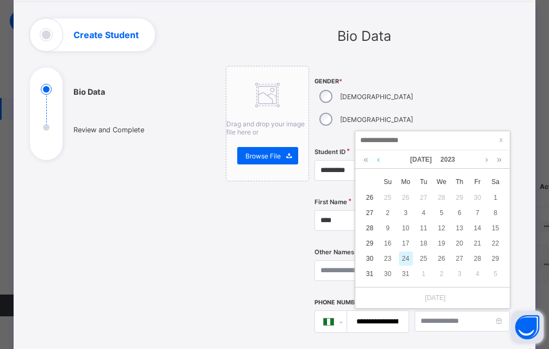
click at [379, 152] on link at bounding box center [378, 159] width 8 height 18
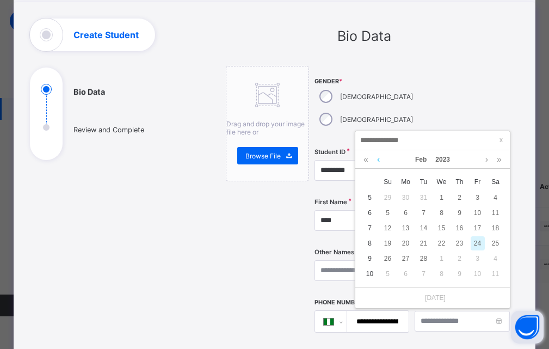
click at [377, 153] on link at bounding box center [378, 159] width 8 height 18
click at [379, 153] on link at bounding box center [378, 159] width 8 height 18
click at [442, 207] on div "9" at bounding box center [442, 213] width 14 height 14
type input "**********"
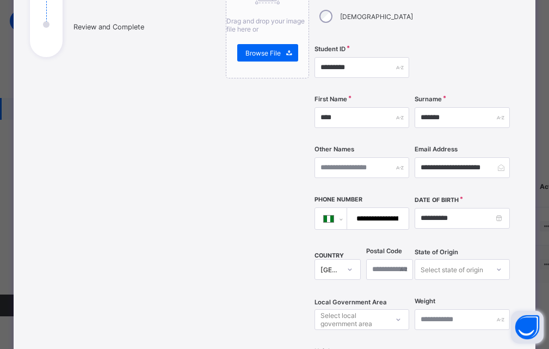
scroll to position [163, 0]
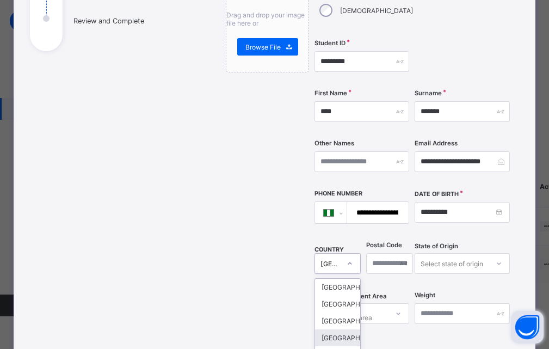
click at [333, 253] on div "option [GEOGRAPHIC_DATA] focused, 4 of 250. 250 results available. Use Up and D…" at bounding box center [337, 263] width 46 height 21
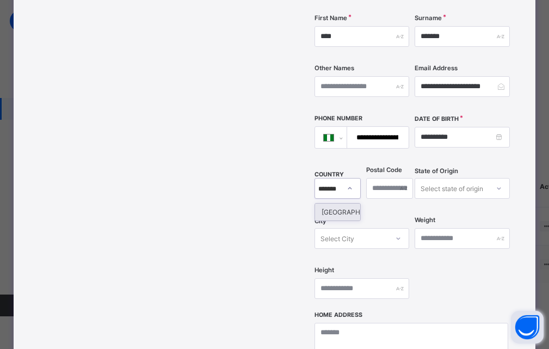
scroll to position [0, 7]
type input "*******"
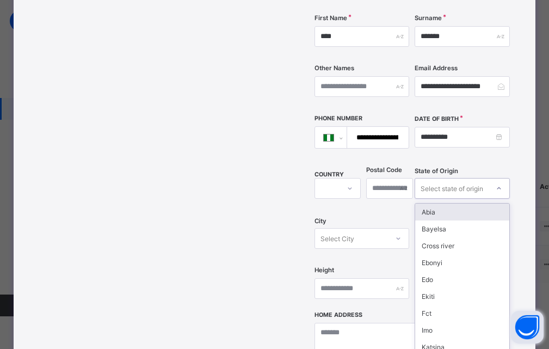
click at [499, 183] on icon at bounding box center [498, 188] width 7 height 11
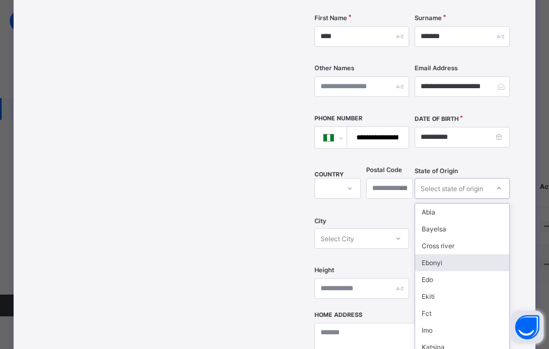
scroll to position [54, 0]
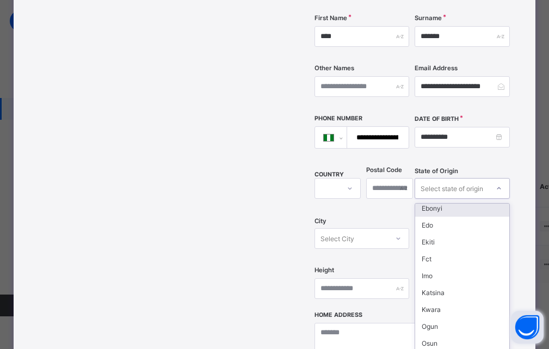
click at [449, 178] on div "Select state of origin" at bounding box center [451, 188] width 63 height 21
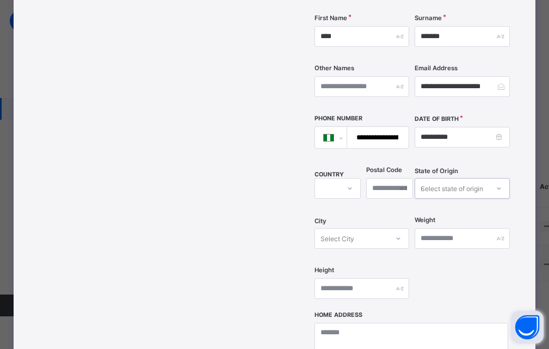
type input "**"
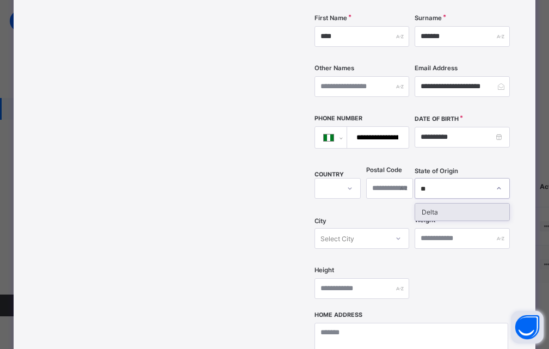
click at [424, 203] on div "Delta" at bounding box center [462, 211] width 94 height 17
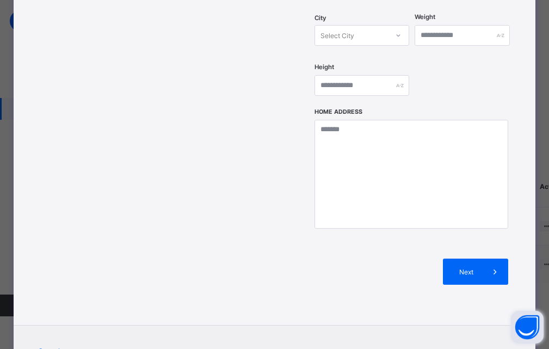
scroll to position [456, 0]
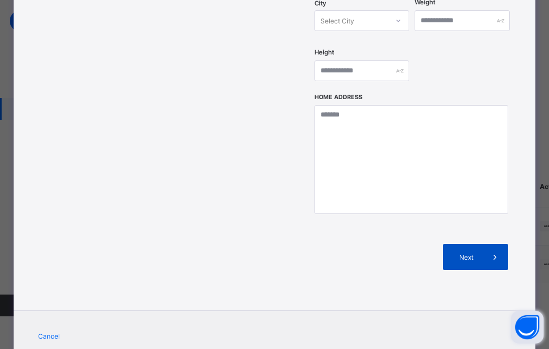
click at [482, 244] on span at bounding box center [495, 257] width 26 height 26
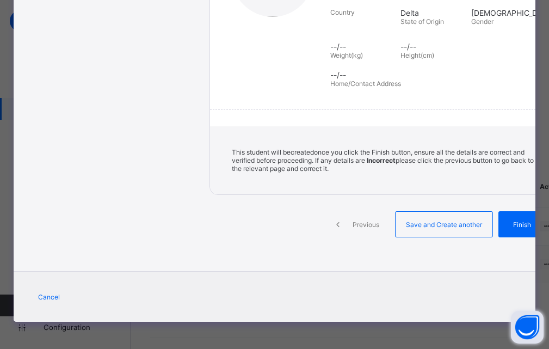
scroll to position [221, 0]
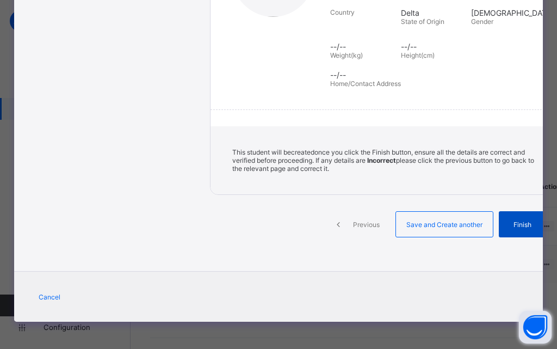
click at [544, 224] on icon at bounding box center [550, 224] width 12 height 11
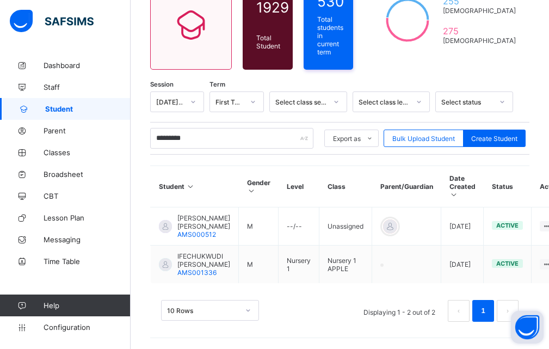
click at [395, 166] on th "Parent/Guardian" at bounding box center [406, 186] width 69 height 41
click at [339, 96] on icon at bounding box center [336, 101] width 7 height 11
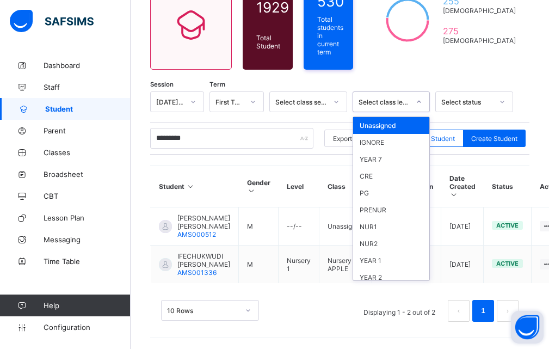
click at [422, 96] on icon at bounding box center [418, 101] width 7 height 11
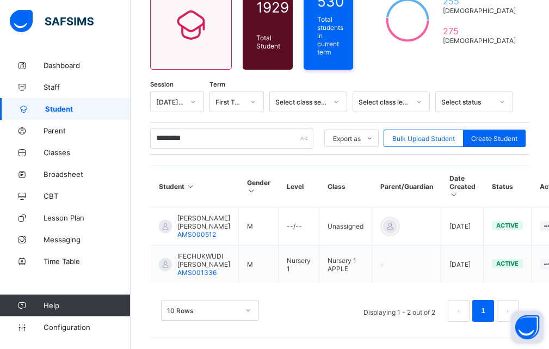
click at [258, 146] on div "Session [DATE]-[DATE] Term First Term Select class section Select class level S…" at bounding box center [339, 211] width 379 height 241
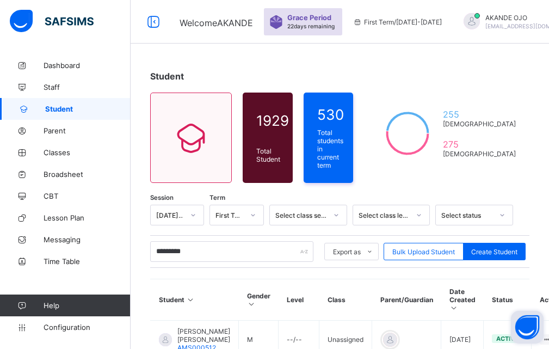
click at [405, 86] on div "Student 1929 Total Student Active Student 1918 Deactivated Student 11 530 Total…" at bounding box center [340, 257] width 418 height 407
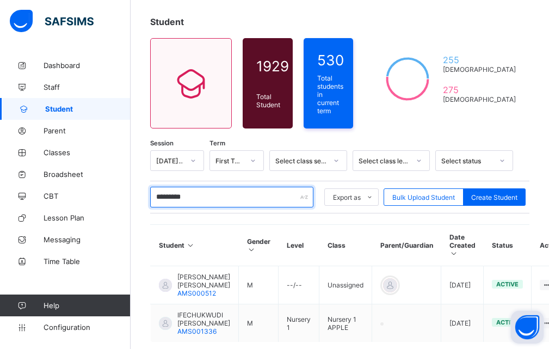
click at [218, 196] on input "*********" at bounding box center [231, 197] width 163 height 21
type input "*"
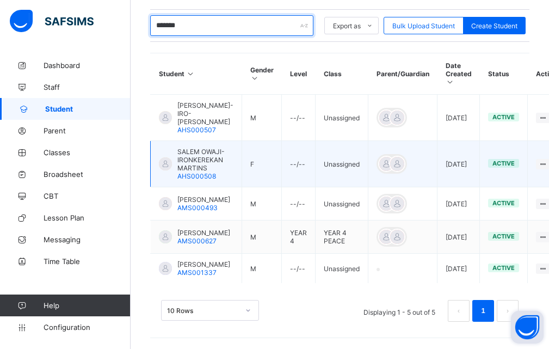
scroll to position [265, 0]
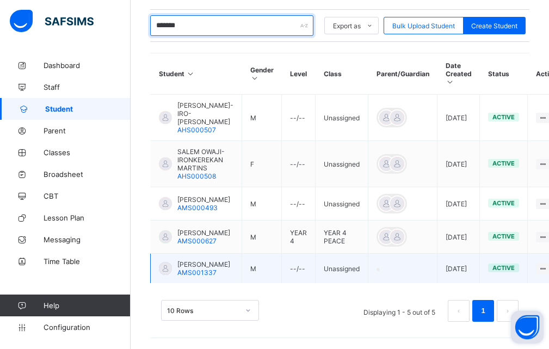
type input "*******"
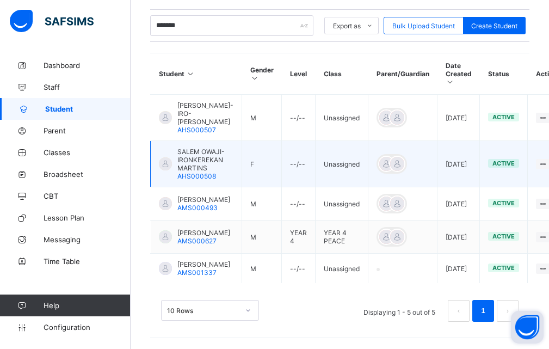
click at [431, 148] on tbody "[PERSON_NAME]-IRO-IYEM MARTINS AHS000507 M --/-- Unassigned [DATE] active View …" at bounding box center [360, 189] width 418 height 189
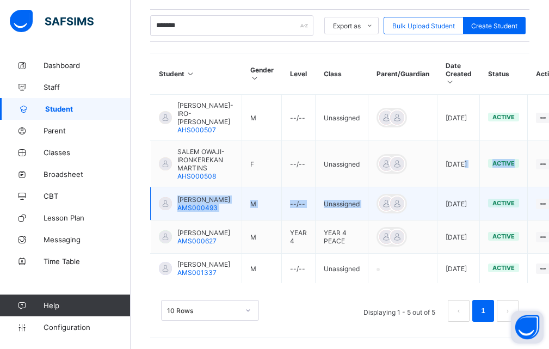
click at [351, 187] on td "Unassigned" at bounding box center [341, 203] width 53 height 33
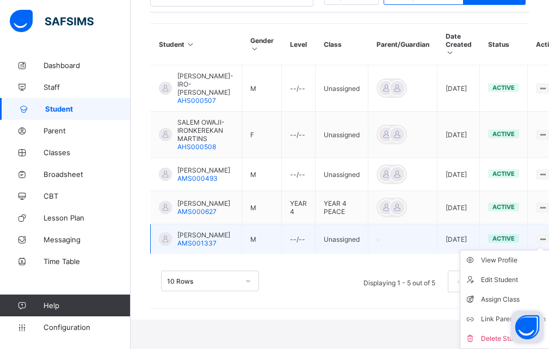
click at [533, 266] on ul "View Profile Edit Student Assign Class Link Parent/Guardian Delete Student" at bounding box center [505, 299] width 91 height 99
click at [538, 243] on icon at bounding box center [542, 239] width 9 height 8
click at [487, 305] on div "Assign Class" at bounding box center [513, 299] width 65 height 11
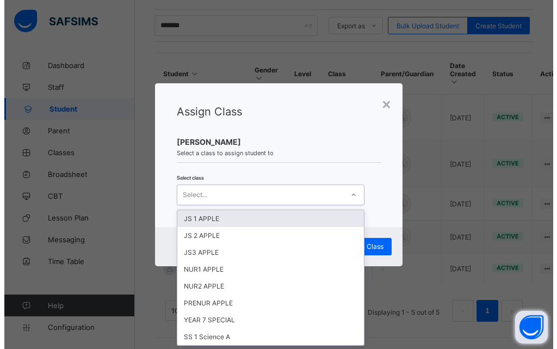
scroll to position [0, 0]
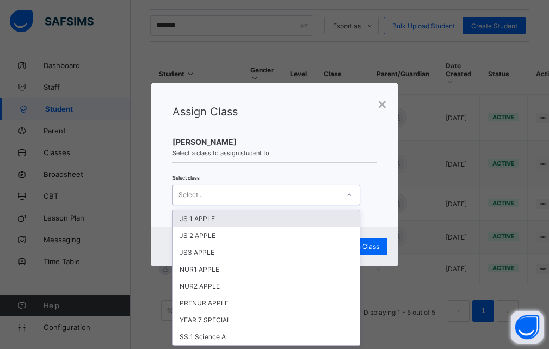
click at [226, 194] on div "Select..." at bounding box center [255, 194] width 165 height 15
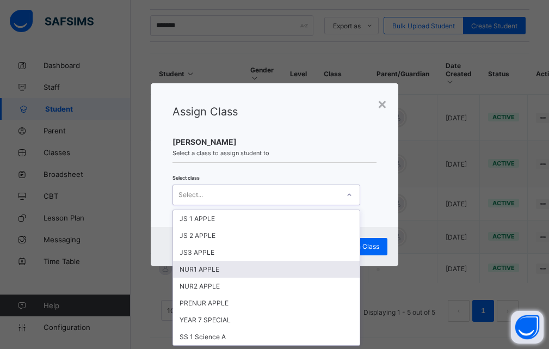
click at [215, 269] on div "NUR1 APPLE" at bounding box center [266, 268] width 186 height 17
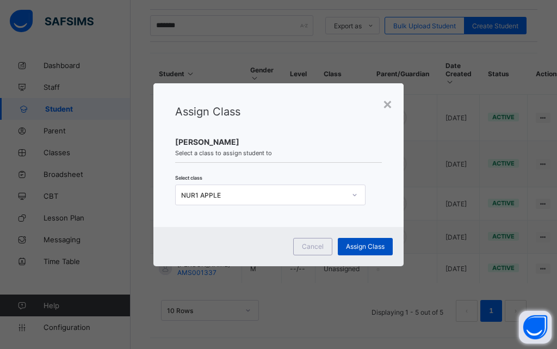
click at [354, 244] on span "Assign Class" at bounding box center [365, 246] width 39 height 8
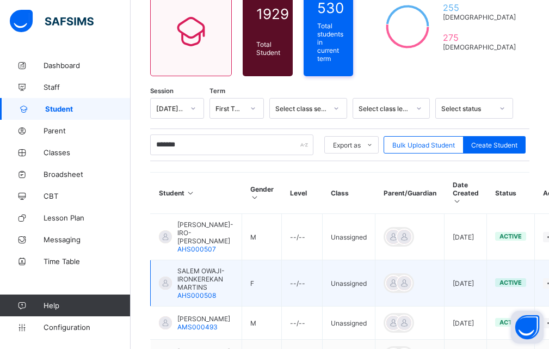
scroll to position [102, 0]
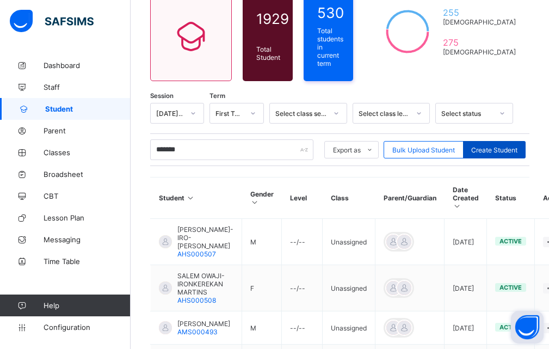
click at [487, 146] on span "Create Student" at bounding box center [494, 150] width 46 height 8
select select "**"
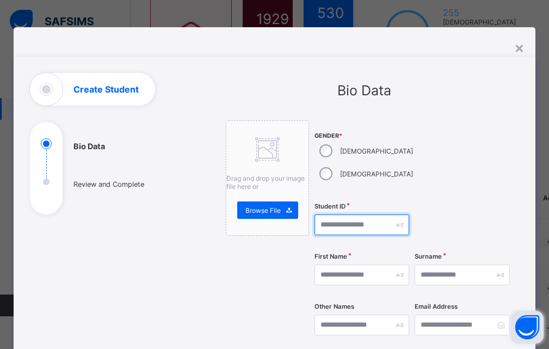
click at [345, 214] on input "text" at bounding box center [361, 224] width 95 height 21
type input "*********"
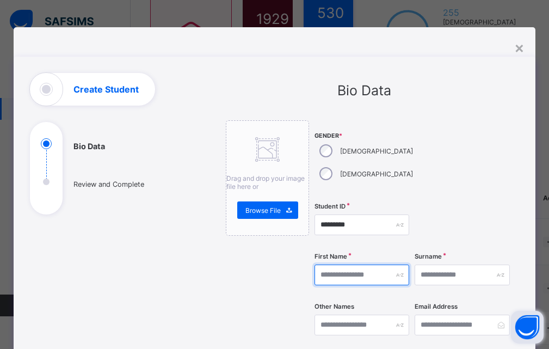
click at [358, 264] on input "text" at bounding box center [361, 274] width 95 height 21
type input "*****"
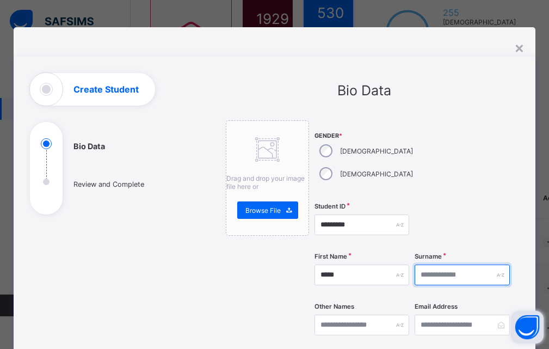
click at [436, 264] on input "text" at bounding box center [461, 274] width 95 height 21
type input "******"
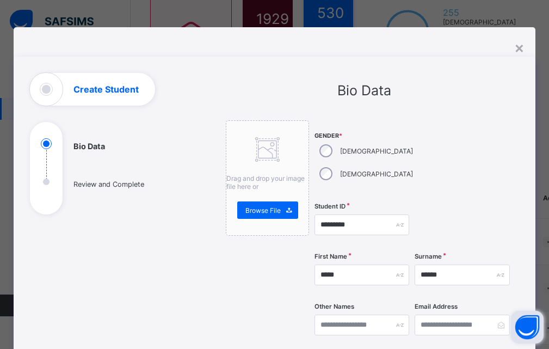
click at [330, 302] on label "Other Names" at bounding box center [334, 306] width 40 height 8
click at [329, 314] on input "text" at bounding box center [361, 324] width 95 height 21
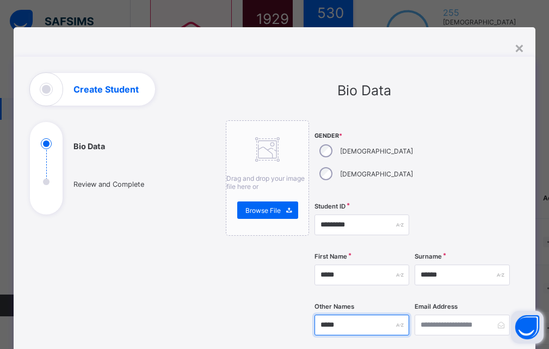
type input "*****"
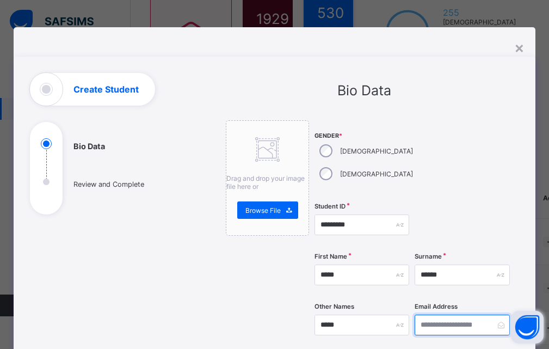
click at [450, 314] on input "email" at bounding box center [461, 324] width 95 height 21
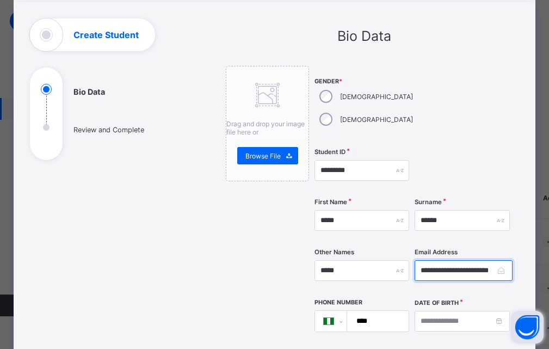
type input "**********"
click at [371, 311] on input "****" at bounding box center [376, 321] width 53 height 21
type input "**********"
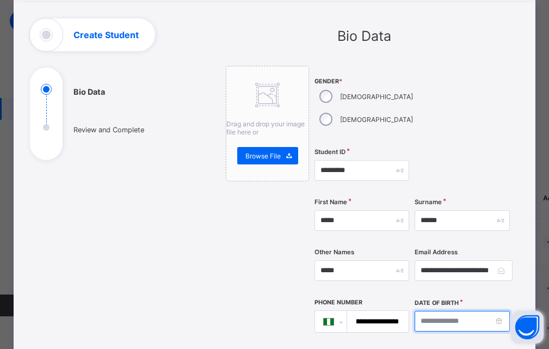
scroll to position [0, 0]
click at [447, 311] on input at bounding box center [461, 321] width 95 height 21
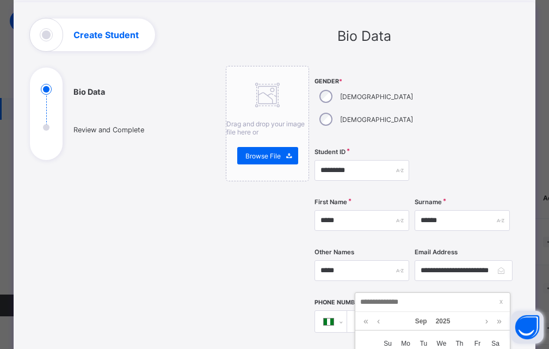
scroll to position [156, 0]
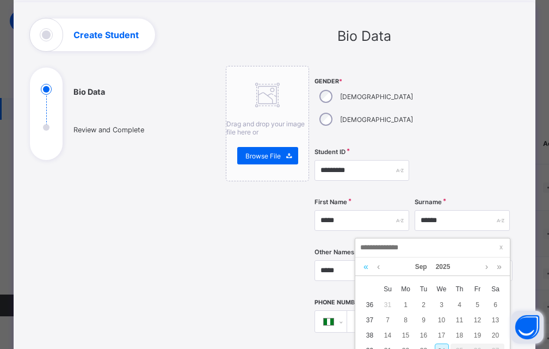
click at [368, 265] on link at bounding box center [366, 266] width 10 height 18
click at [376, 266] on link at bounding box center [378, 266] width 8 height 18
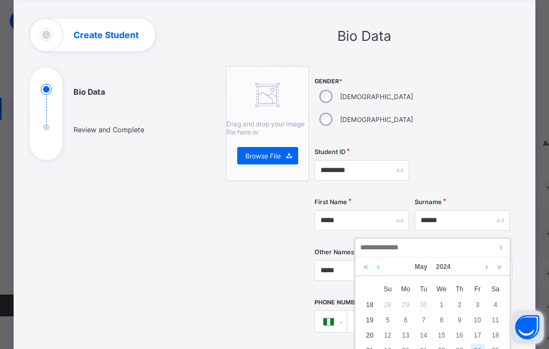
click at [376, 266] on link at bounding box center [378, 266] width 8 height 18
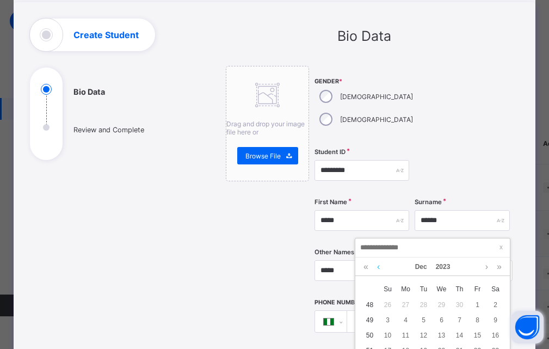
click at [376, 266] on link at bounding box center [378, 266] width 8 height 18
click at [377, 266] on link at bounding box center [378, 266] width 8 height 18
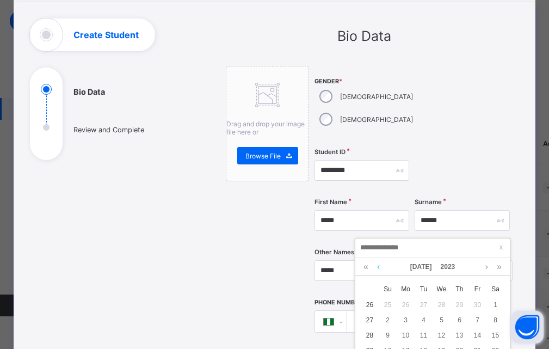
click at [377, 266] on link at bounding box center [378, 266] width 8 height 18
click at [378, 266] on link at bounding box center [378, 266] width 8 height 18
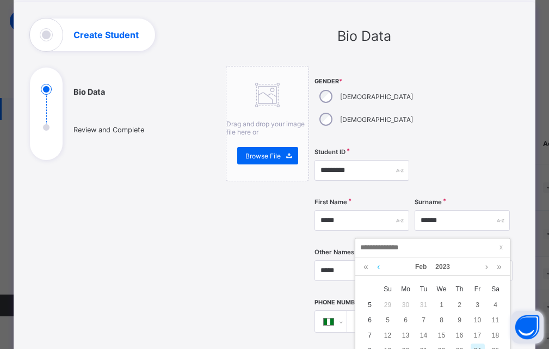
click at [378, 266] on link at bounding box center [378, 266] width 8 height 18
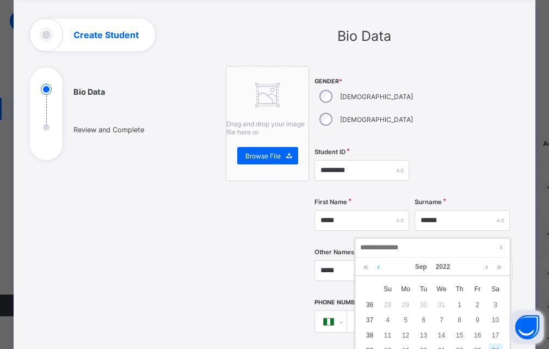
click at [378, 266] on link at bounding box center [378, 266] width 8 height 18
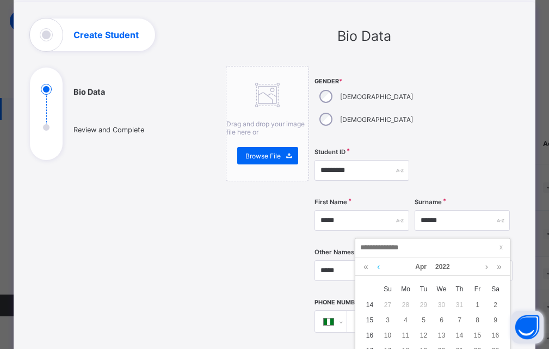
click at [378, 266] on link at bounding box center [378, 266] width 8 height 18
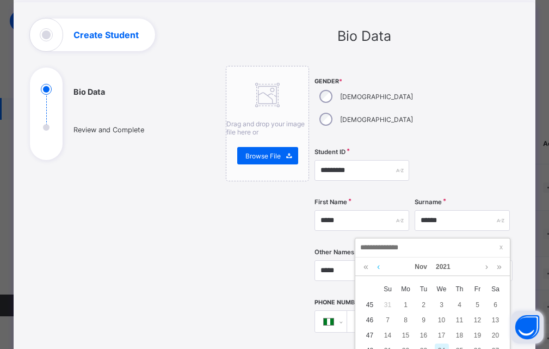
click at [378, 266] on link at bounding box center [378, 266] width 8 height 18
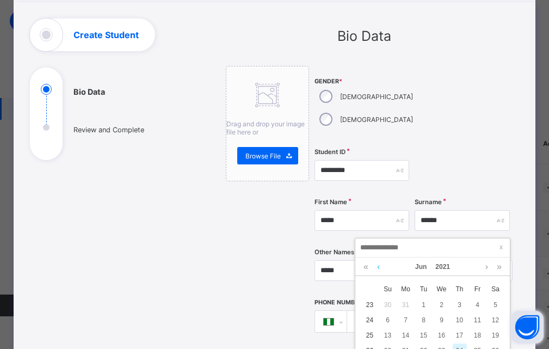
click at [378, 266] on link at bounding box center [378, 266] width 8 height 18
click at [422, 335] on div "13" at bounding box center [424, 335] width 14 height 14
type input "**********"
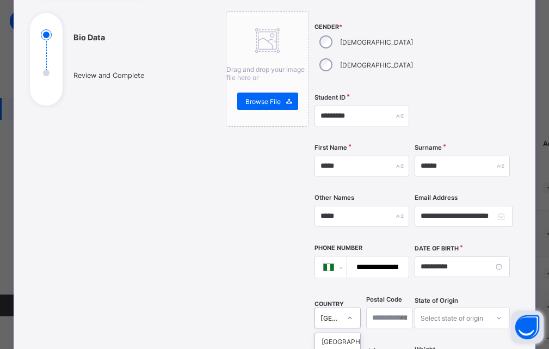
scroll to position [238, 0]
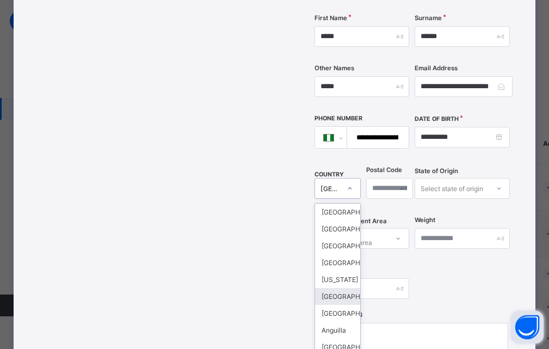
click at [333, 198] on div "option [GEOGRAPHIC_DATA] focused, 6 of 250. 250 results available. Use Up and D…" at bounding box center [337, 188] width 46 height 21
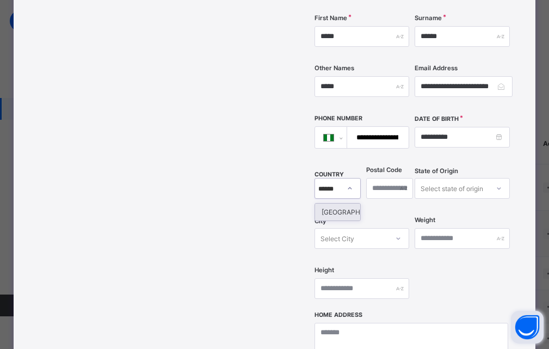
type input "*******"
click at [331, 203] on div "[GEOGRAPHIC_DATA]" at bounding box center [337, 211] width 45 height 17
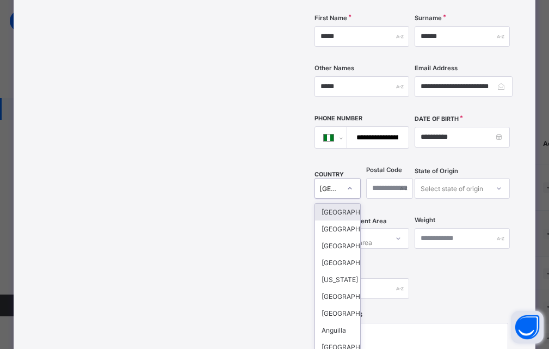
click at [340, 179] on div at bounding box center [349, 187] width 18 height 17
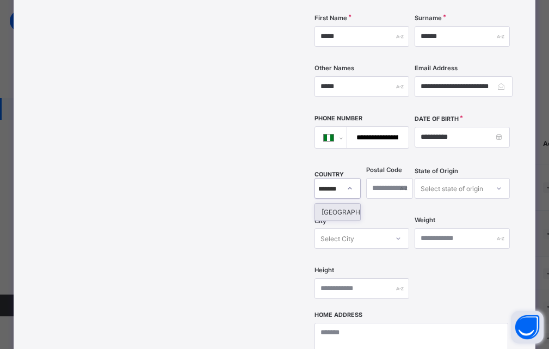
scroll to position [0, 7]
type input "*******"
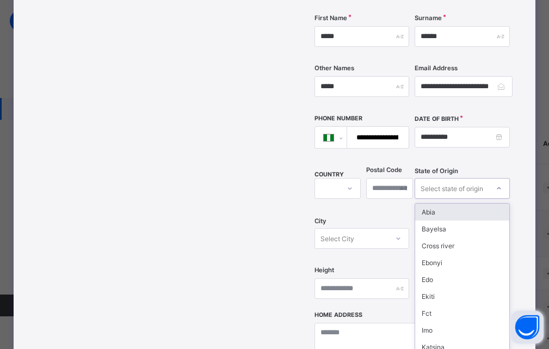
scroll to position [0, 0]
click at [499, 183] on icon at bounding box center [498, 188] width 7 height 11
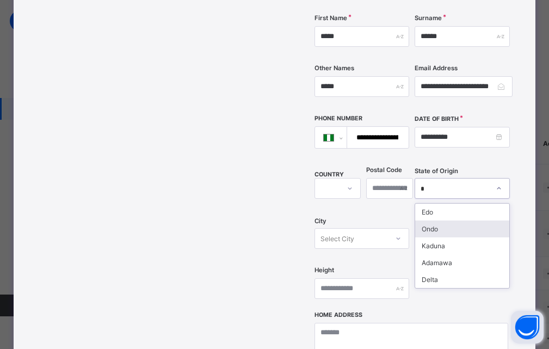
type input "**"
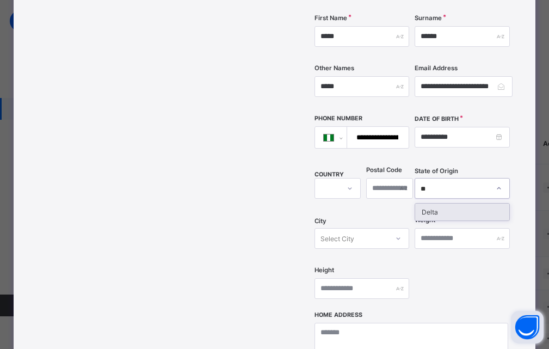
click at [435, 203] on div "Delta" at bounding box center [462, 211] width 94 height 17
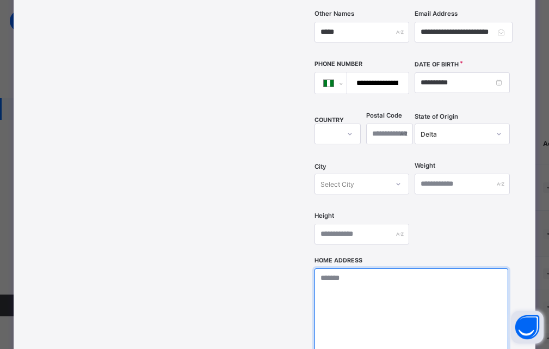
click at [350, 272] on textarea at bounding box center [411, 322] width 194 height 109
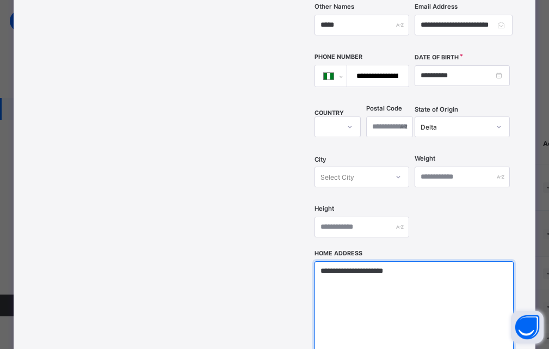
scroll to position [401, 0]
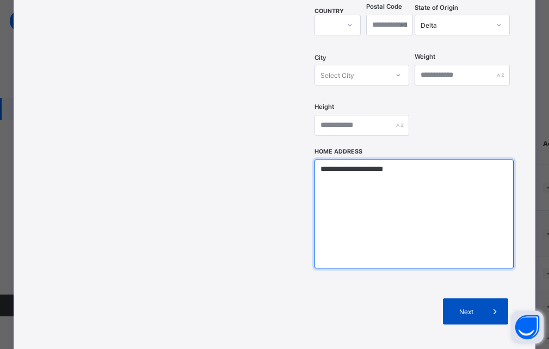
type textarea "**********"
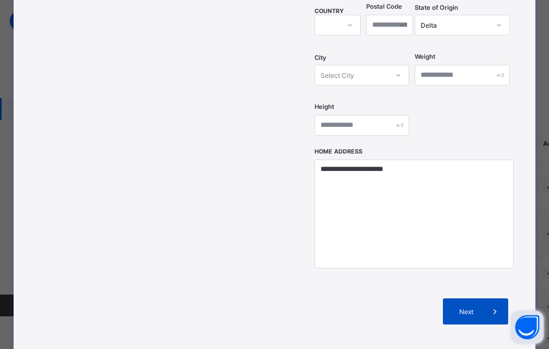
click at [495, 306] on icon at bounding box center [495, 311] width 12 height 11
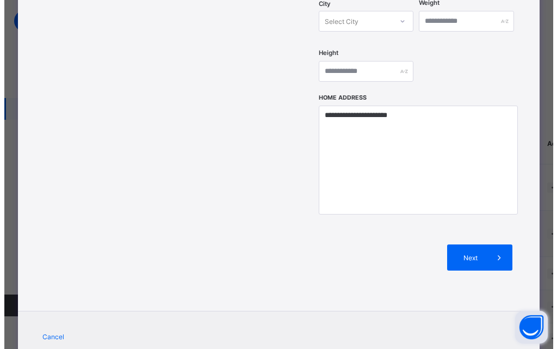
scroll to position [456, 0]
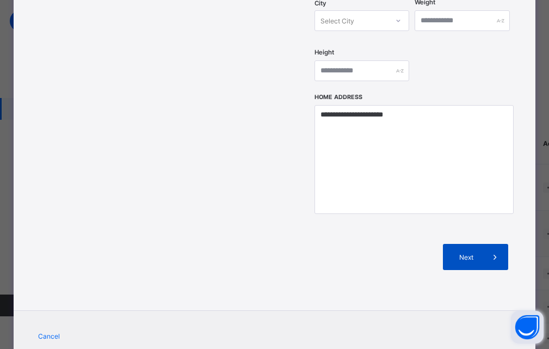
click at [495, 251] on icon at bounding box center [495, 256] width 12 height 11
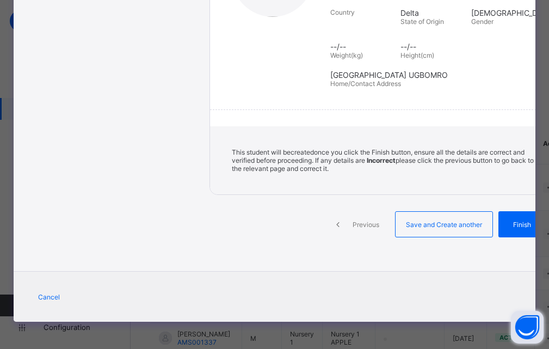
scroll to position [221, 0]
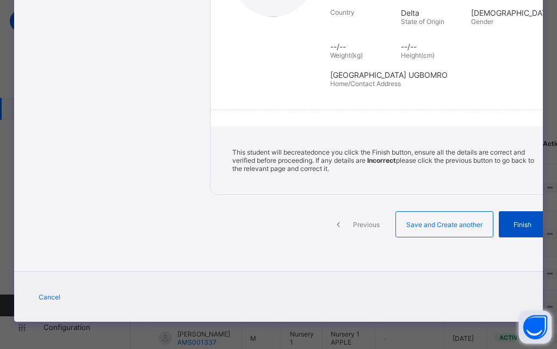
click at [544, 225] on icon at bounding box center [550, 224] width 12 height 11
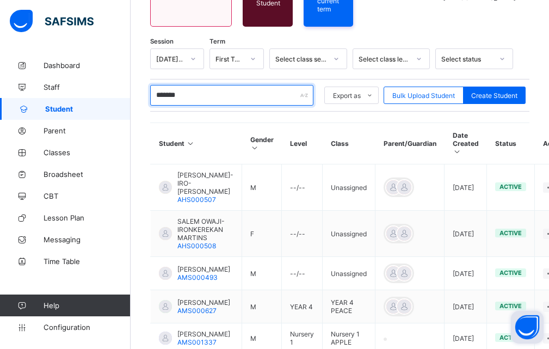
click at [199, 92] on input "*******" at bounding box center [231, 95] width 163 height 21
type input "*"
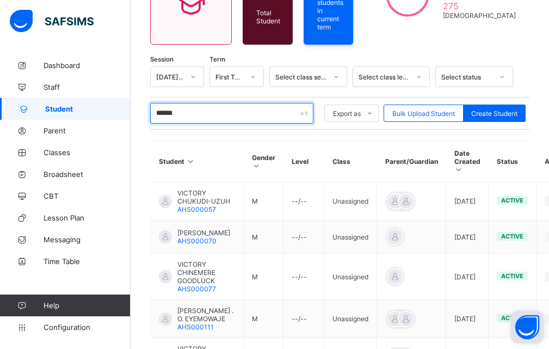
scroll to position [83, 0]
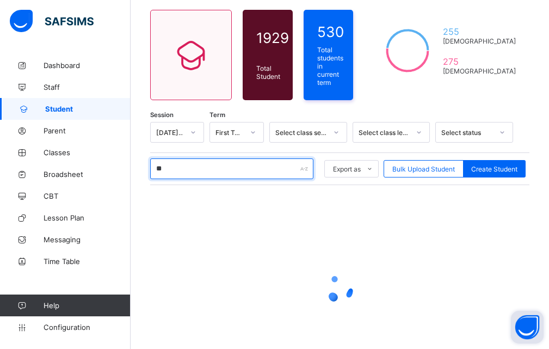
type input "*"
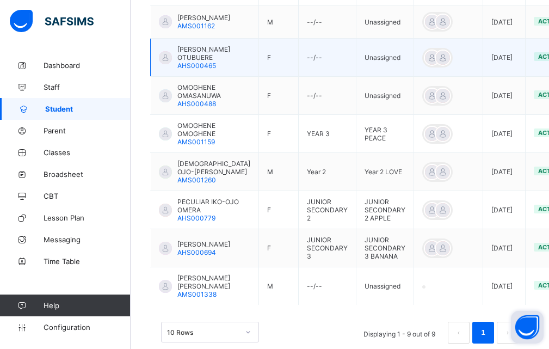
scroll to position [407, 0]
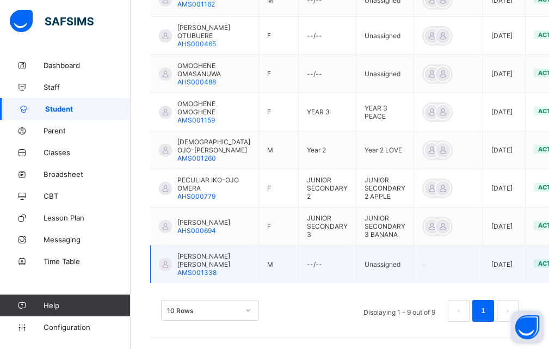
type input "*****"
click at [542, 271] on tr "[PERSON_NAME] [PERSON_NAME] AMS001338 M --/-- Unassigned [DATE] active View Pro…" at bounding box center [382, 264] width 463 height 38
click at [356, 261] on td "Unassigned" at bounding box center [385, 264] width 58 height 38
click at [356, 262] on td "Unassigned" at bounding box center [385, 264] width 58 height 38
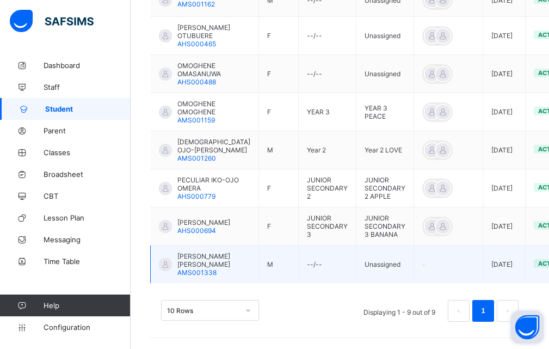
click at [414, 265] on td at bounding box center [448, 264] width 69 height 38
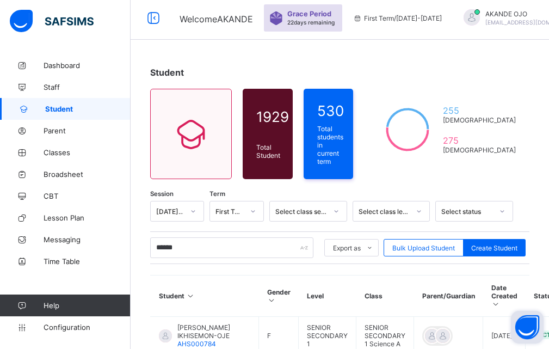
scroll to position [0, 0]
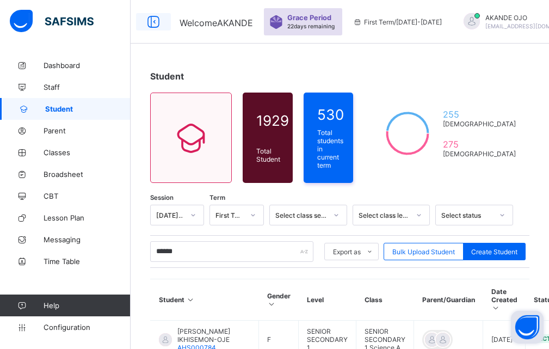
click at [154, 19] on icon at bounding box center [153, 22] width 18 height 16
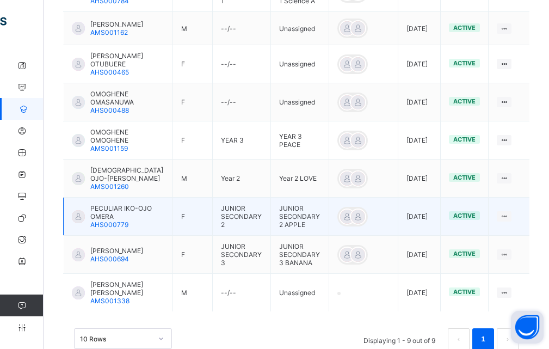
scroll to position [371, 0]
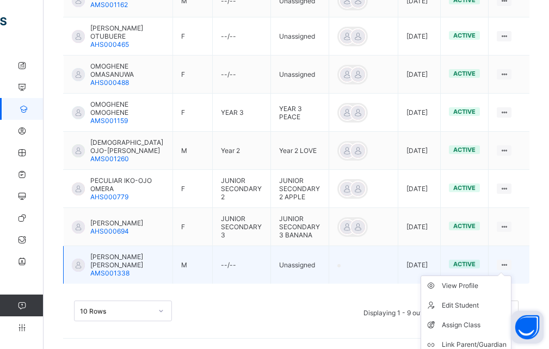
click at [508, 263] on icon at bounding box center [503, 264] width 9 height 8
click at [477, 328] on div "Assign Class" at bounding box center [474, 324] width 65 height 11
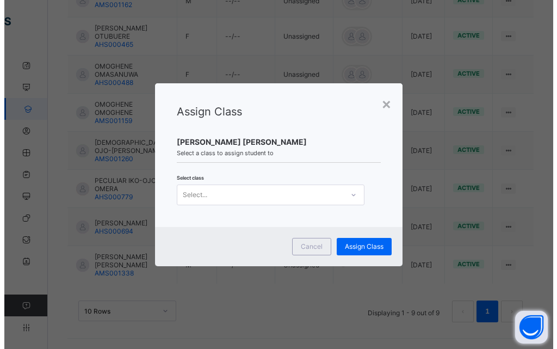
scroll to position [0, 0]
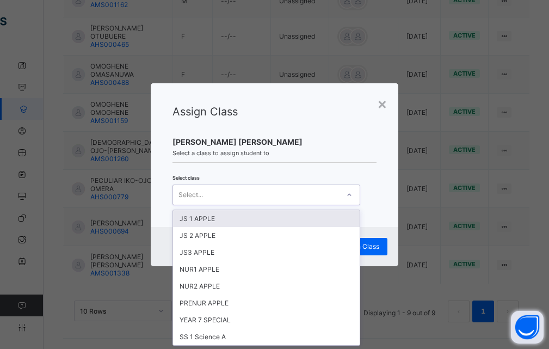
click at [337, 196] on div "Select..." at bounding box center [255, 194] width 165 height 15
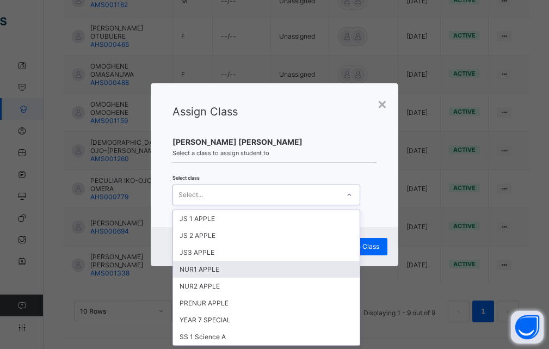
click at [214, 271] on div "NUR1 APPLE" at bounding box center [266, 268] width 186 height 17
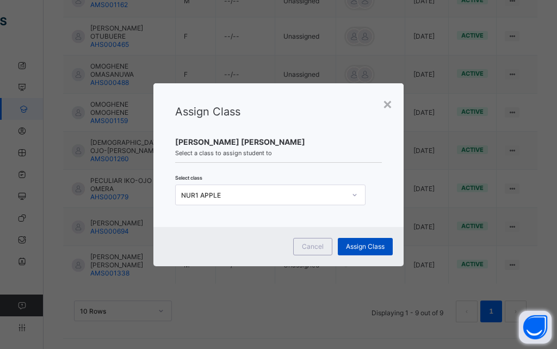
click at [358, 244] on span "Assign Class" at bounding box center [365, 246] width 39 height 8
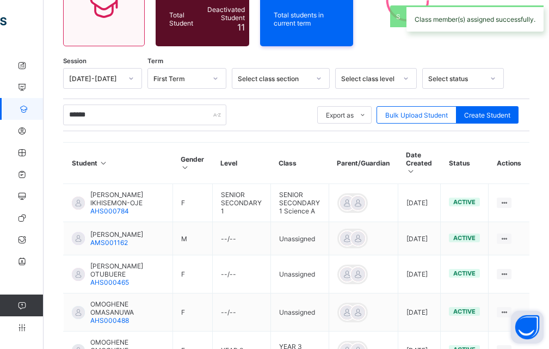
scroll to position [371, 0]
